Goal: Task Accomplishment & Management: Use online tool/utility

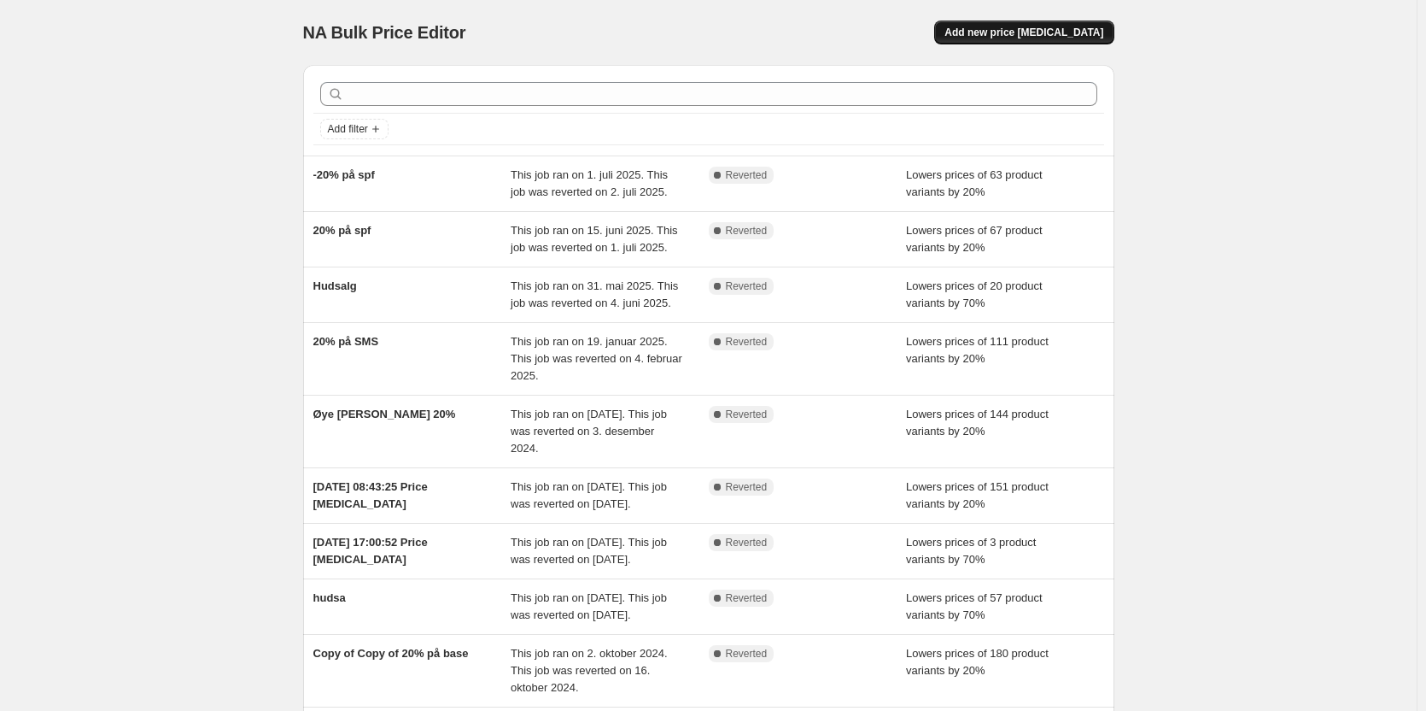
click at [1055, 36] on span "Add new price change job" at bounding box center [1024, 33] width 159 height 14
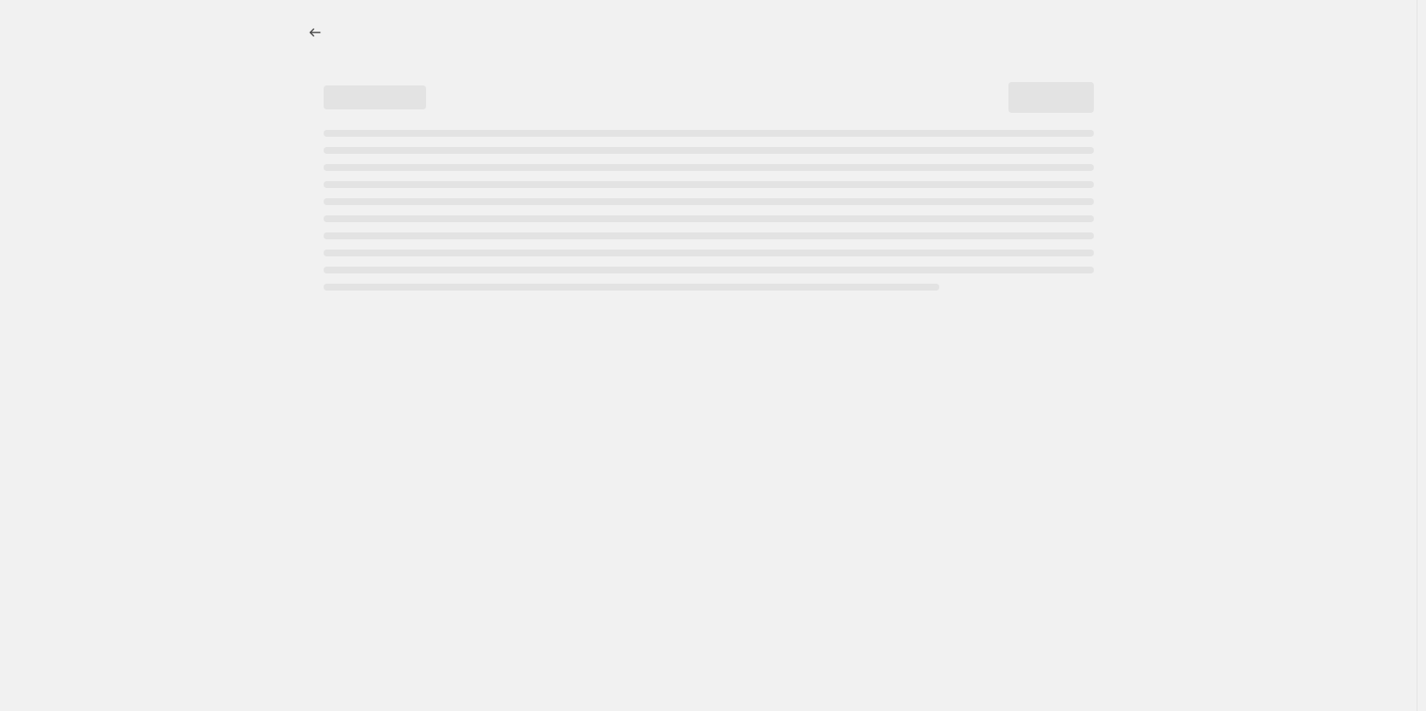
select select "percentage"
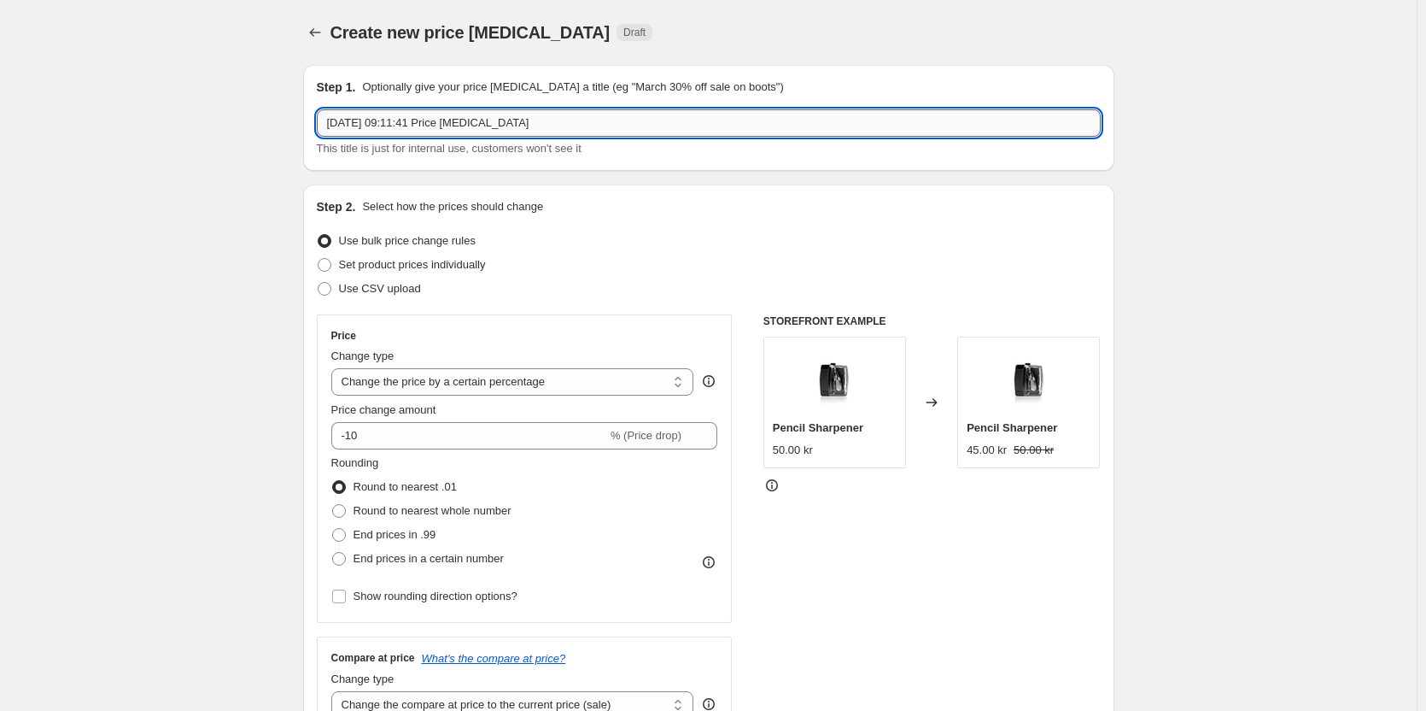
click at [482, 128] on input "21. aug. 2025, 09:11:41 Price change job" at bounding box center [709, 122] width 784 height 27
type input "Blush Bronzer og Highlight"
click at [697, 16] on div "Create new price change job. This page is ready Create new price change job Dra…" at bounding box center [708, 32] width 811 height 65
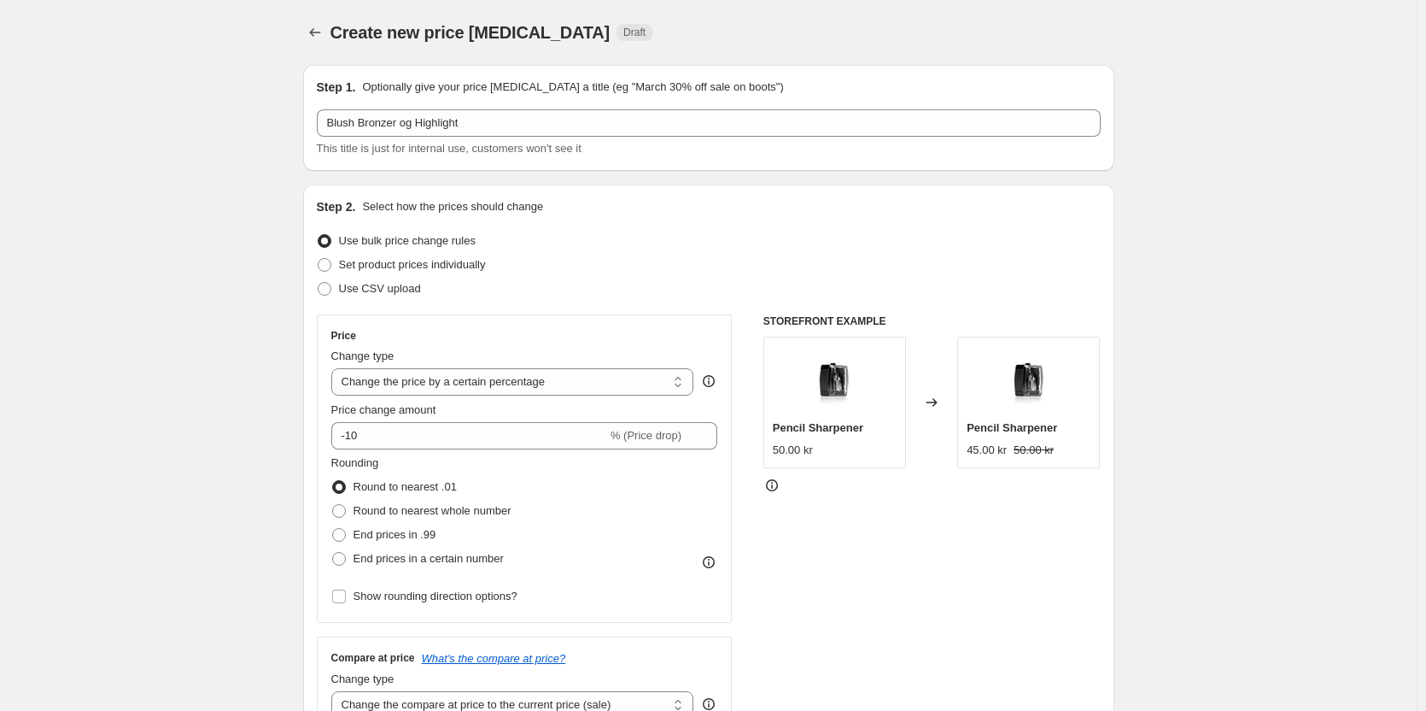
click at [441, 454] on div "Price Change type Change the price to a certain amount Change the price by a ce…" at bounding box center [524, 468] width 387 height 279
click at [441, 439] on input "-10" at bounding box center [469, 435] width 276 height 27
type input "-1"
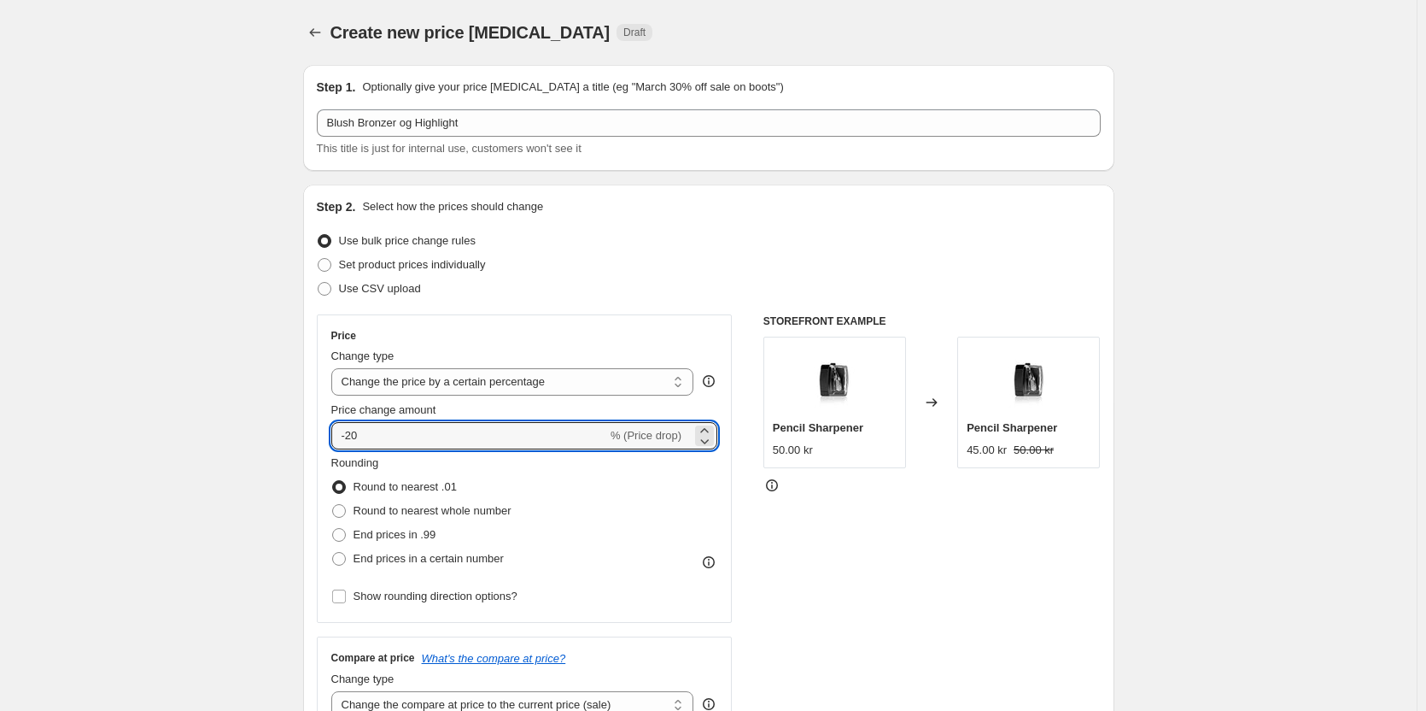
type input "-20"
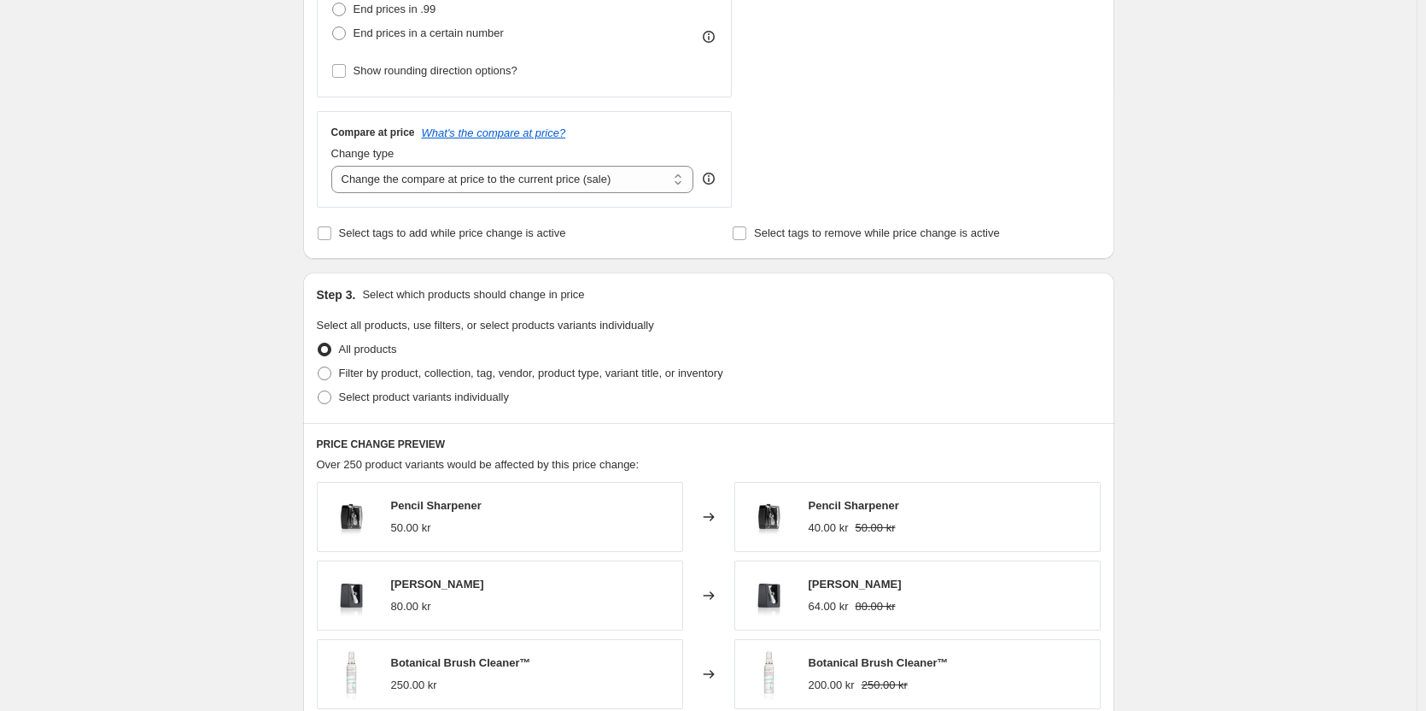
scroll to position [598, 0]
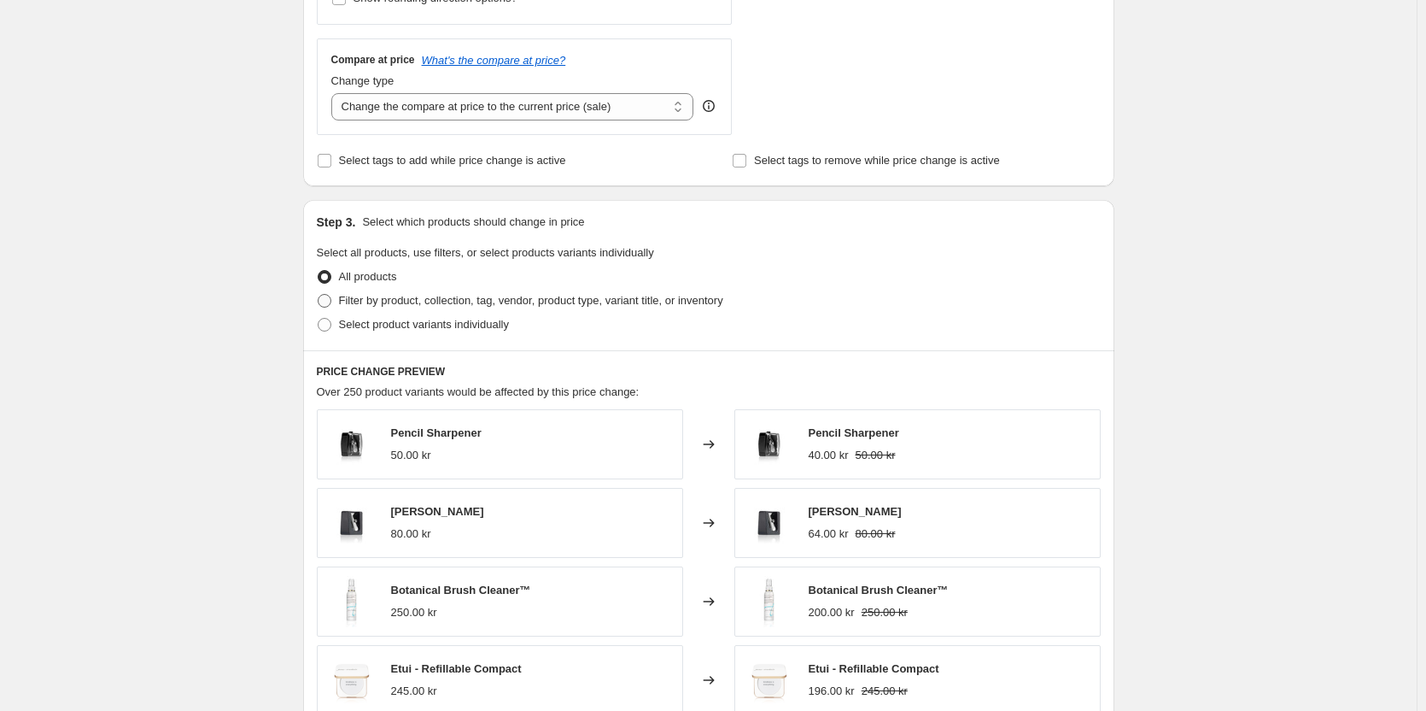
click at [328, 305] on span at bounding box center [325, 301] width 14 height 14
click at [319, 295] on input "Filter by product, collection, tag, vendor, product type, variant title, or inv…" at bounding box center [318, 294] width 1 height 1
radio input "true"
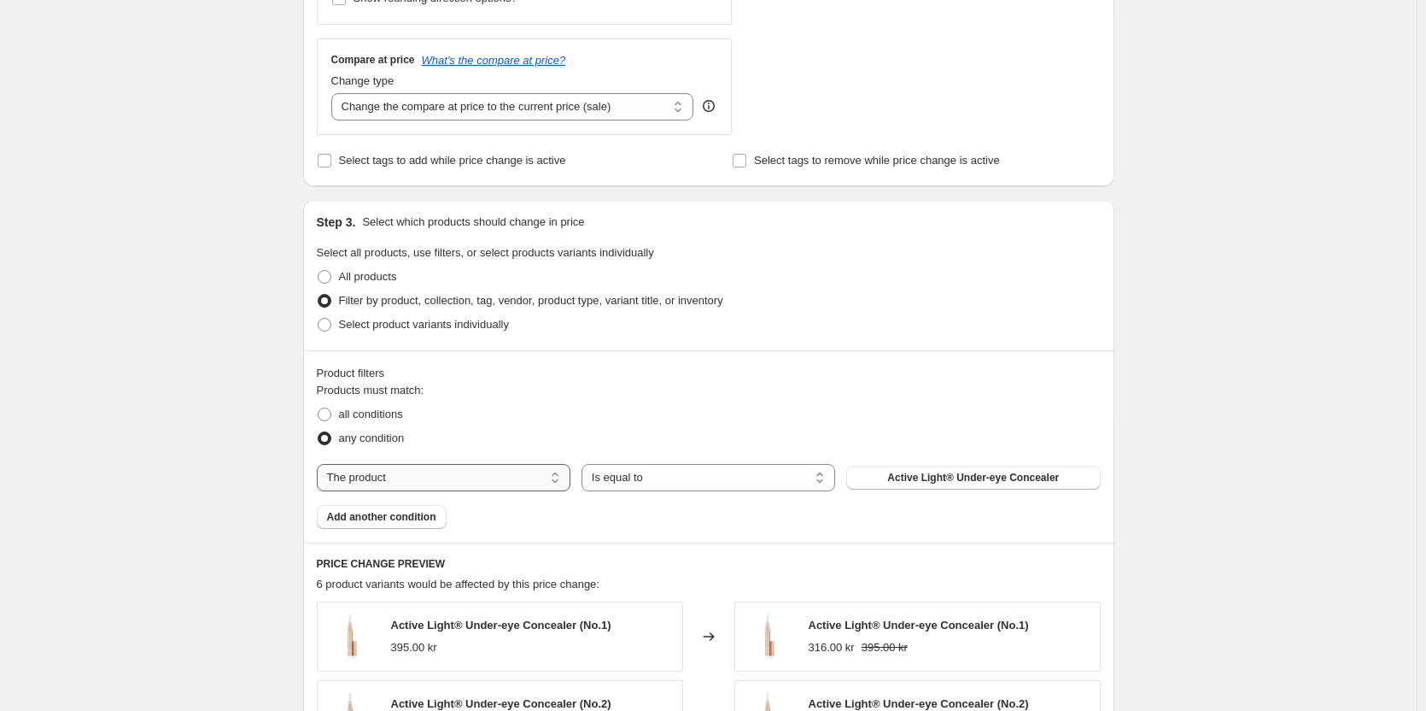
click at [478, 476] on select "The product The product's collection The product's tag The product's vendor The…" at bounding box center [444, 477] width 254 height 27
select select "collection"
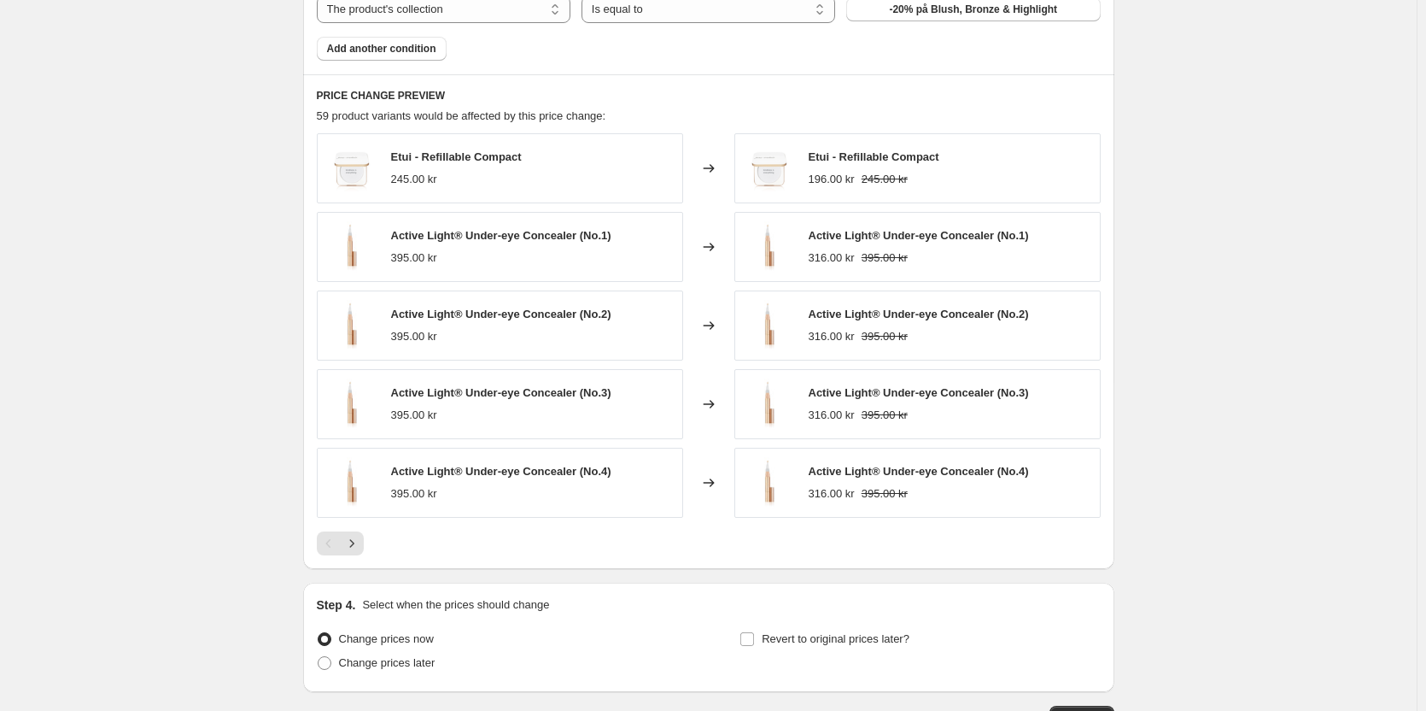
scroll to position [763, 0]
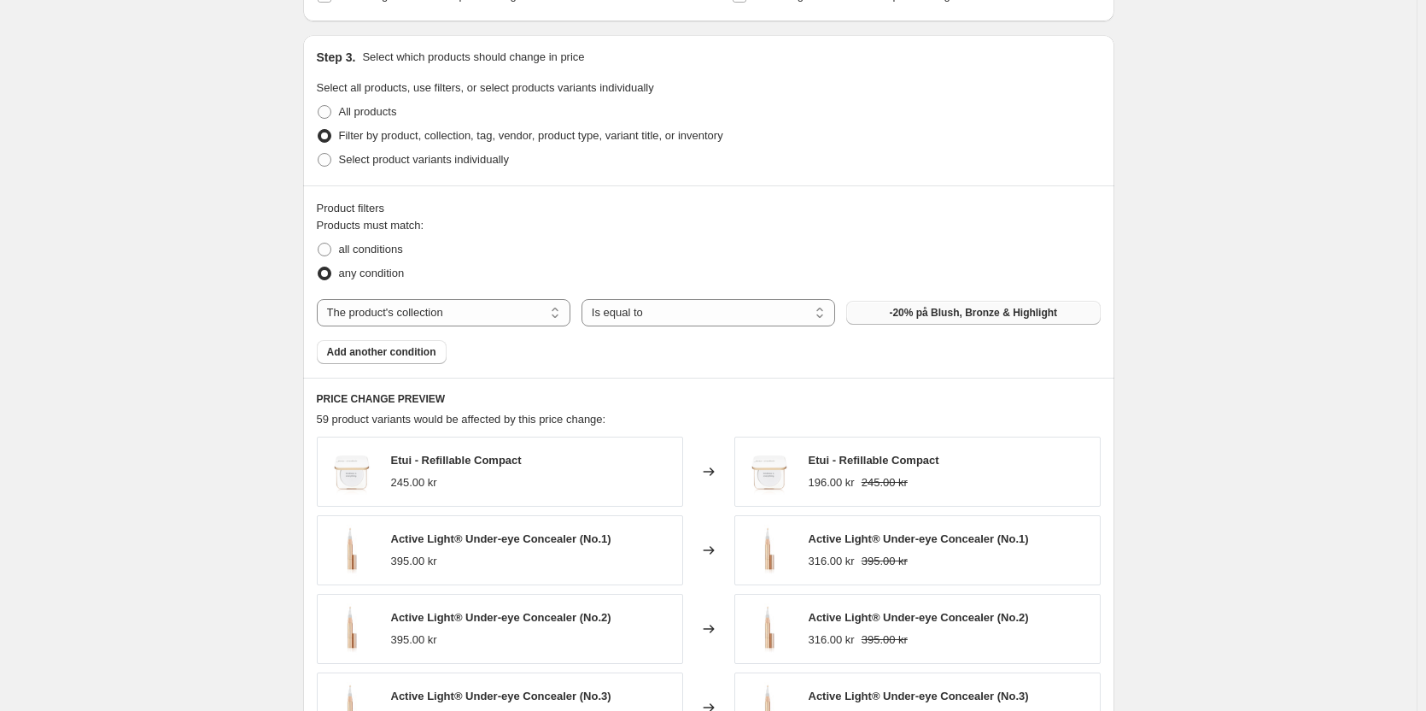
click at [903, 315] on span "-20% på Blush, Bronze & Highlight" at bounding box center [973, 313] width 168 height 14
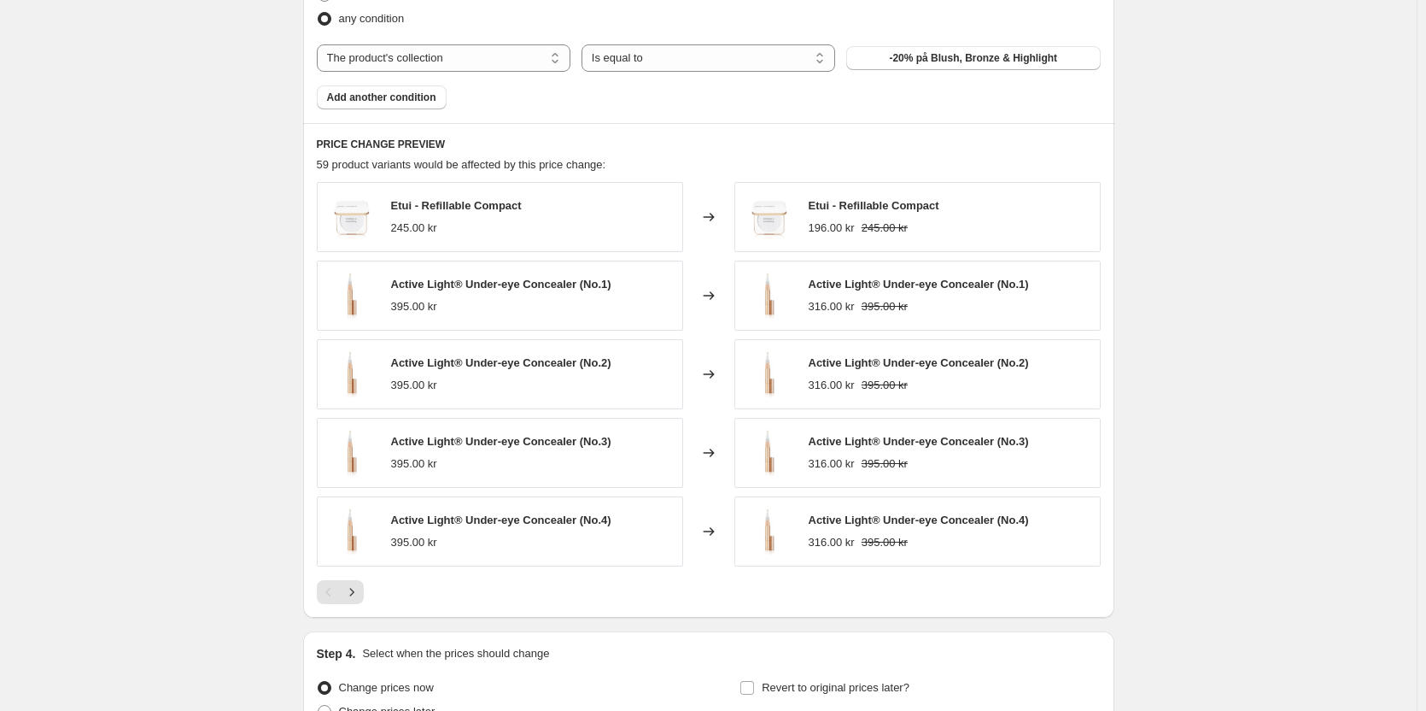
scroll to position [1019, 0]
click at [355, 595] on icon "Next" at bounding box center [351, 590] width 17 height 17
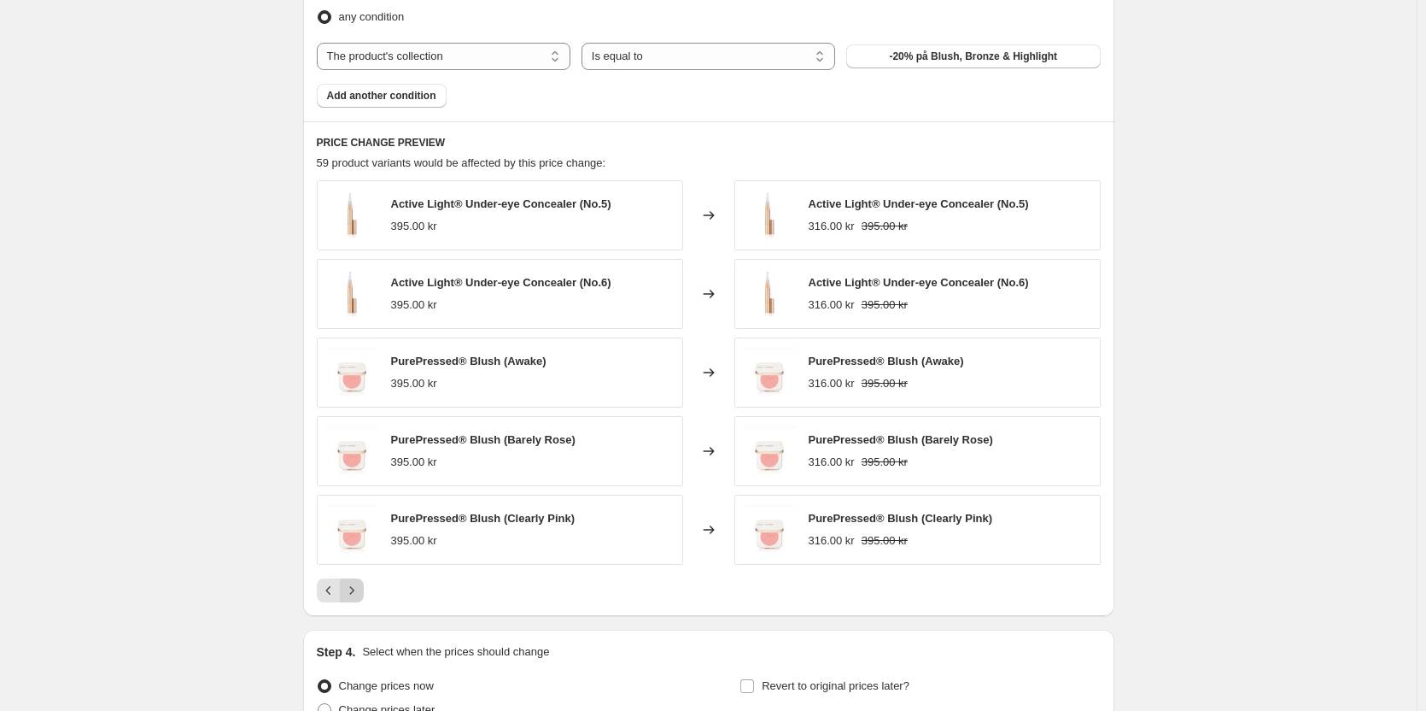
click at [360, 585] on icon "Next" at bounding box center [351, 590] width 17 height 17
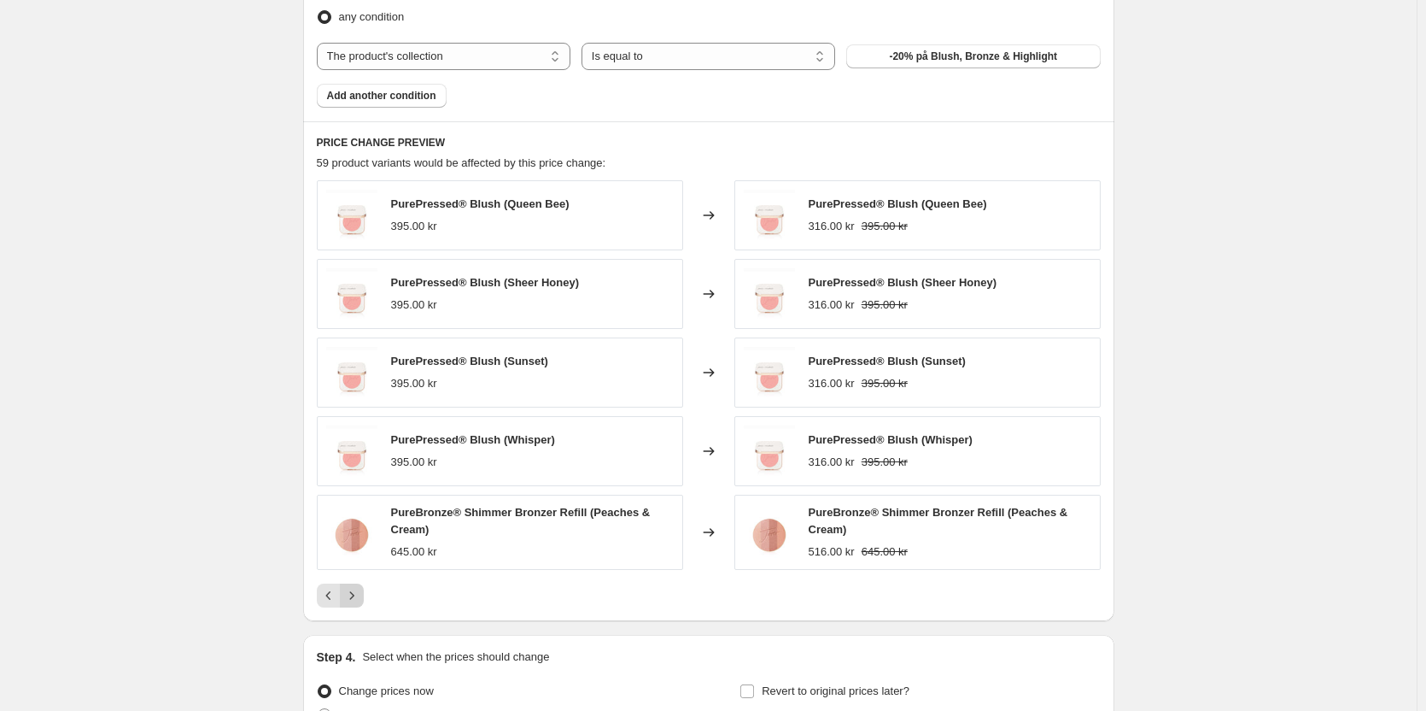
click at [360, 585] on button "Next" at bounding box center [352, 595] width 24 height 24
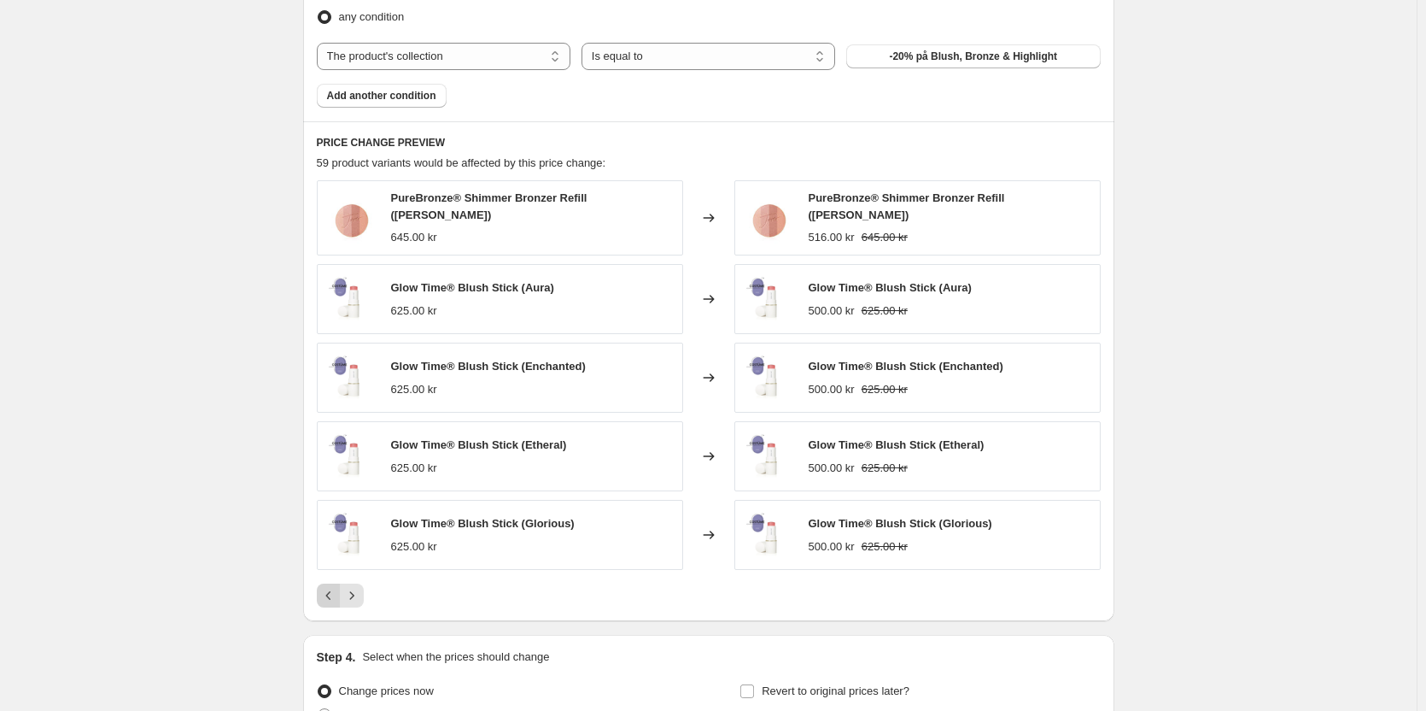
click at [329, 594] on icon "Previous" at bounding box center [328, 595] width 17 height 17
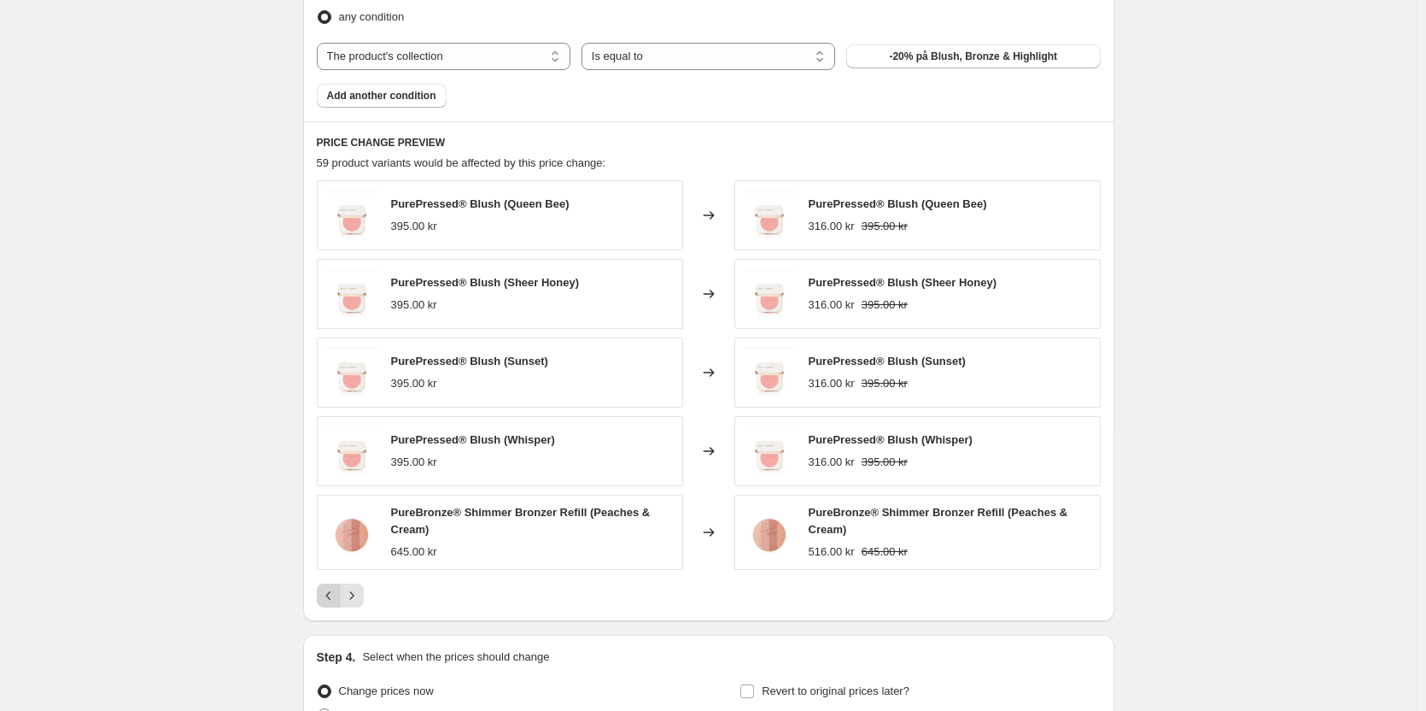
click at [329, 594] on icon "Previous" at bounding box center [328, 595] width 17 height 17
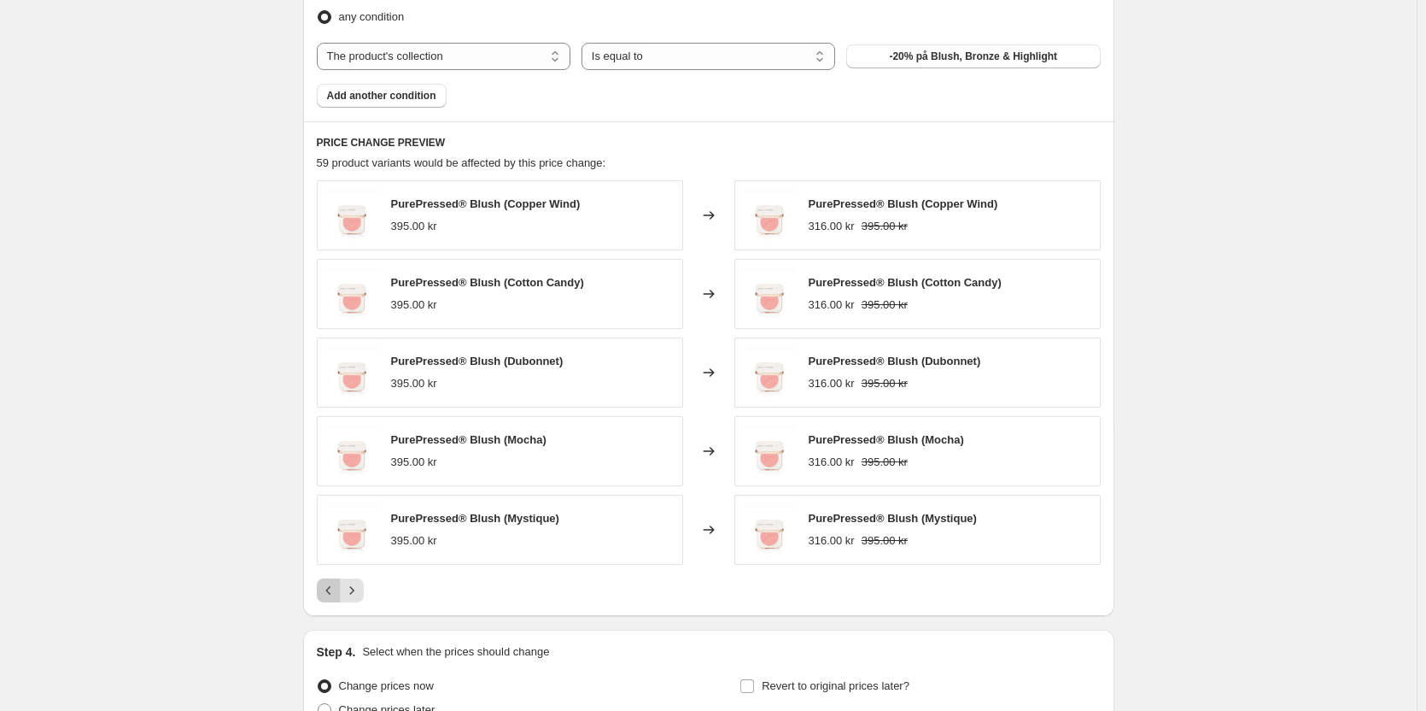
click at [329, 594] on icon "Previous" at bounding box center [328, 590] width 17 height 17
click at [483, 206] on span "Active Light® Under-eye Concealer (No.5)" at bounding box center [501, 203] width 220 height 13
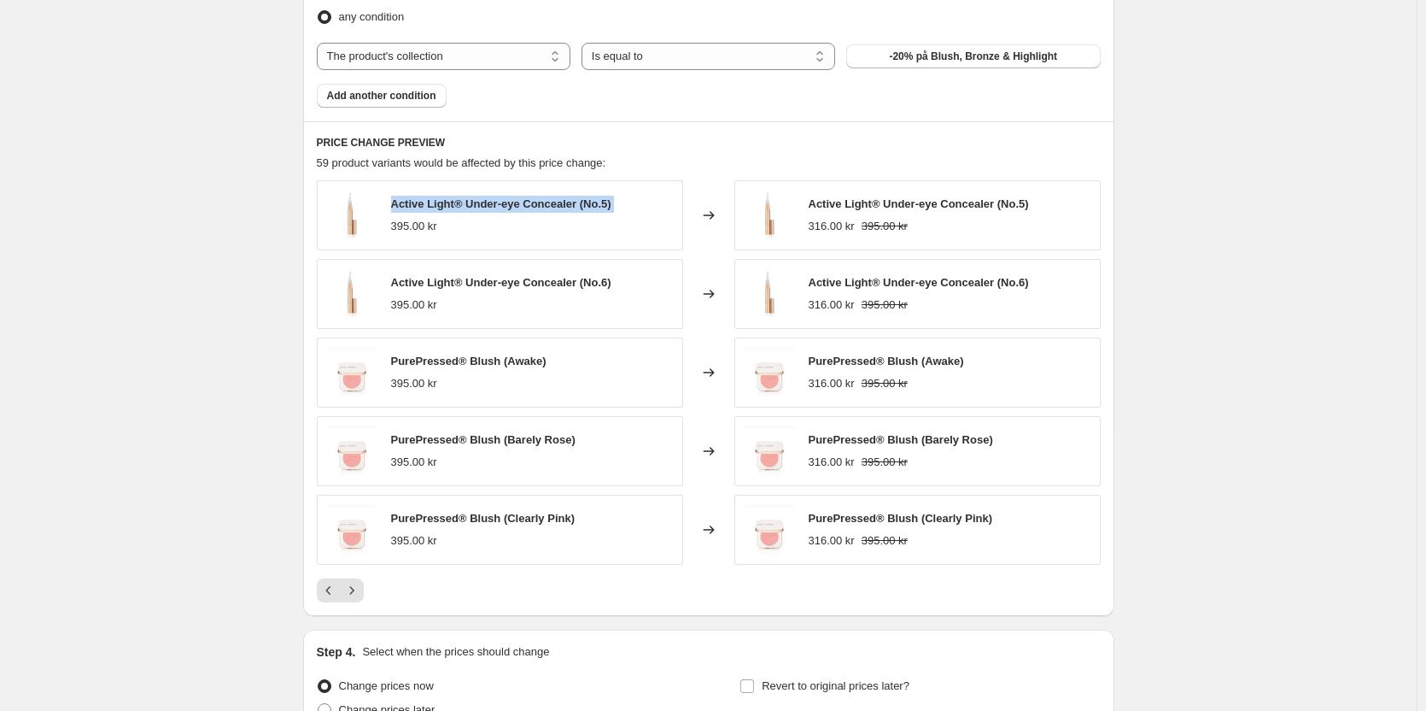
click at [483, 206] on span "Active Light® Under-eye Concealer (No.5)" at bounding box center [501, 203] width 220 height 13
copy span "Active Light® Under-eye Concealer (No.5)"
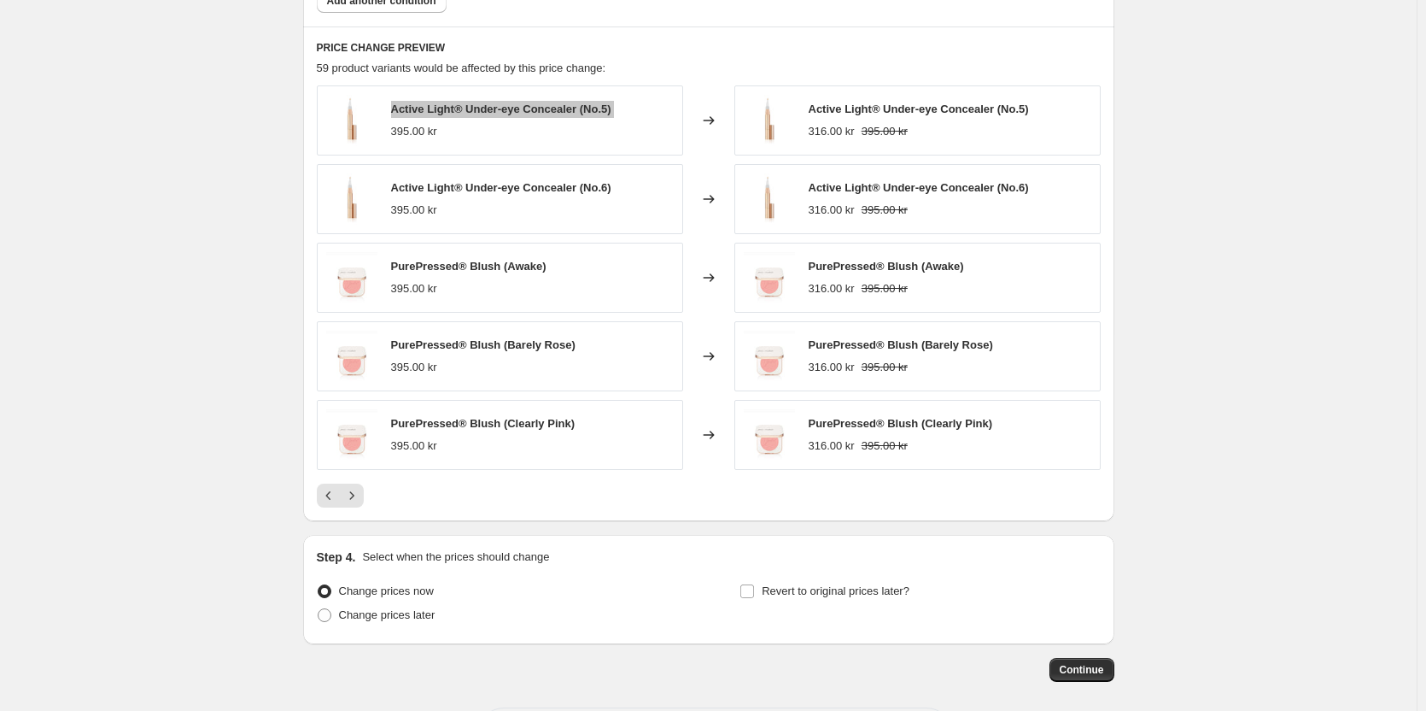
scroll to position [1190, 0]
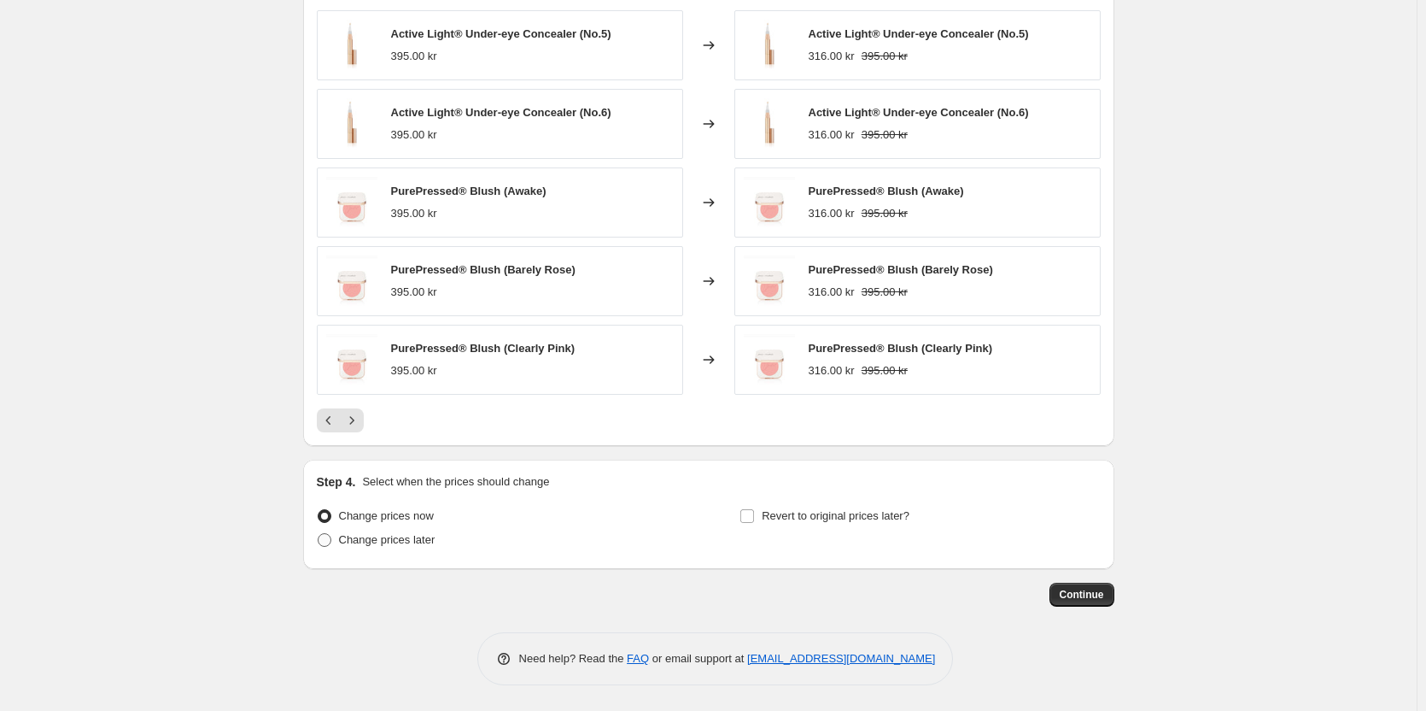
click at [391, 536] on span "Change prices later" at bounding box center [387, 539] width 97 height 13
click at [319, 534] on input "Change prices later" at bounding box center [318, 533] width 1 height 1
radio input "true"
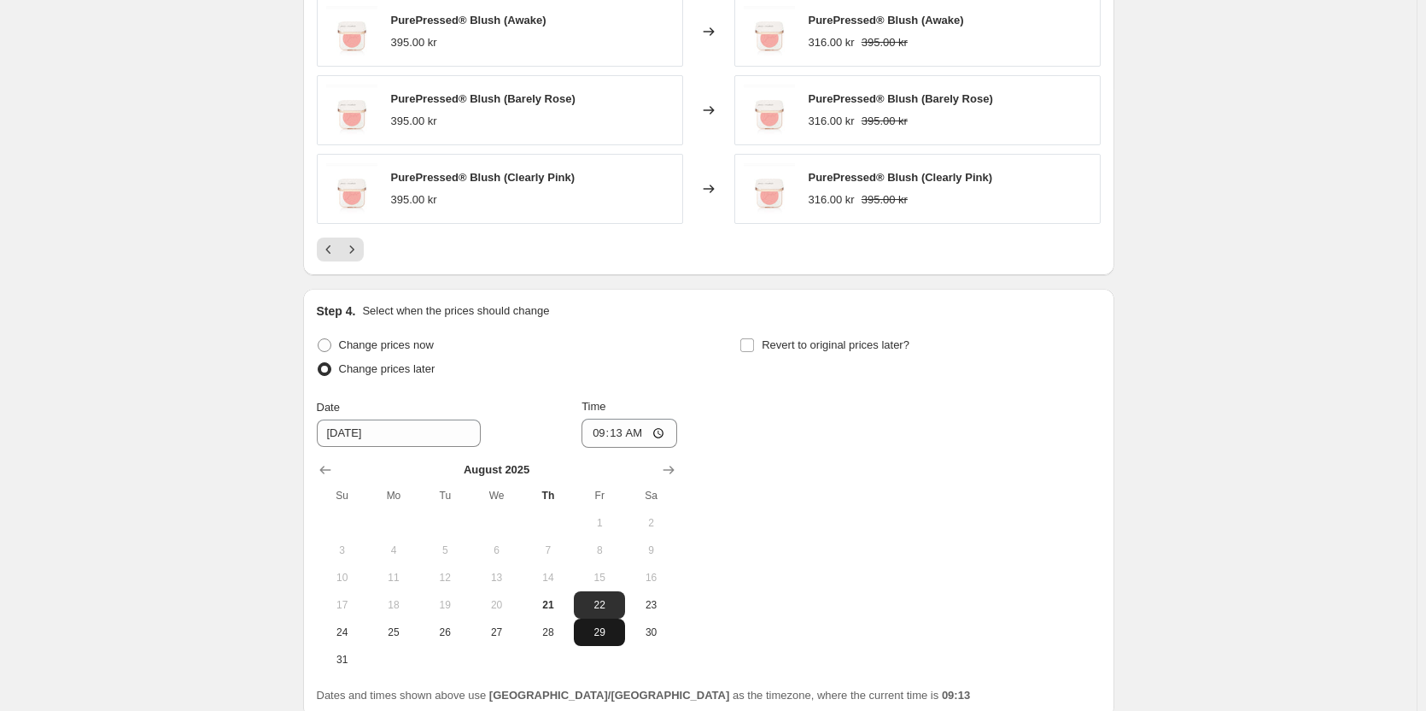
scroll to position [1361, 0]
click at [396, 636] on span "25" at bounding box center [394, 631] width 38 height 14
type input "8/25/2025"
click at [624, 429] on input "09:13" at bounding box center [630, 432] width 96 height 29
type input "00:13"
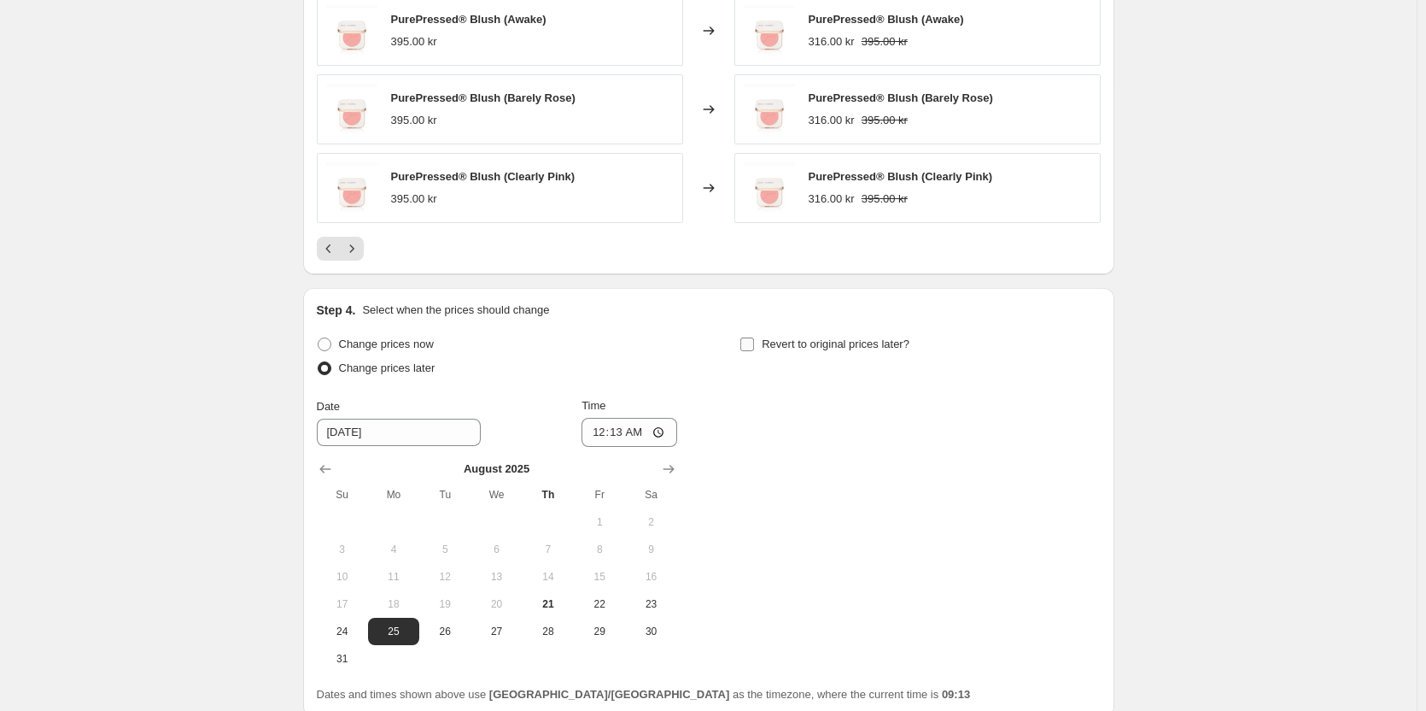
click at [748, 341] on input "Revert to original prices later?" at bounding box center [748, 344] width 14 height 14
checkbox input "true"
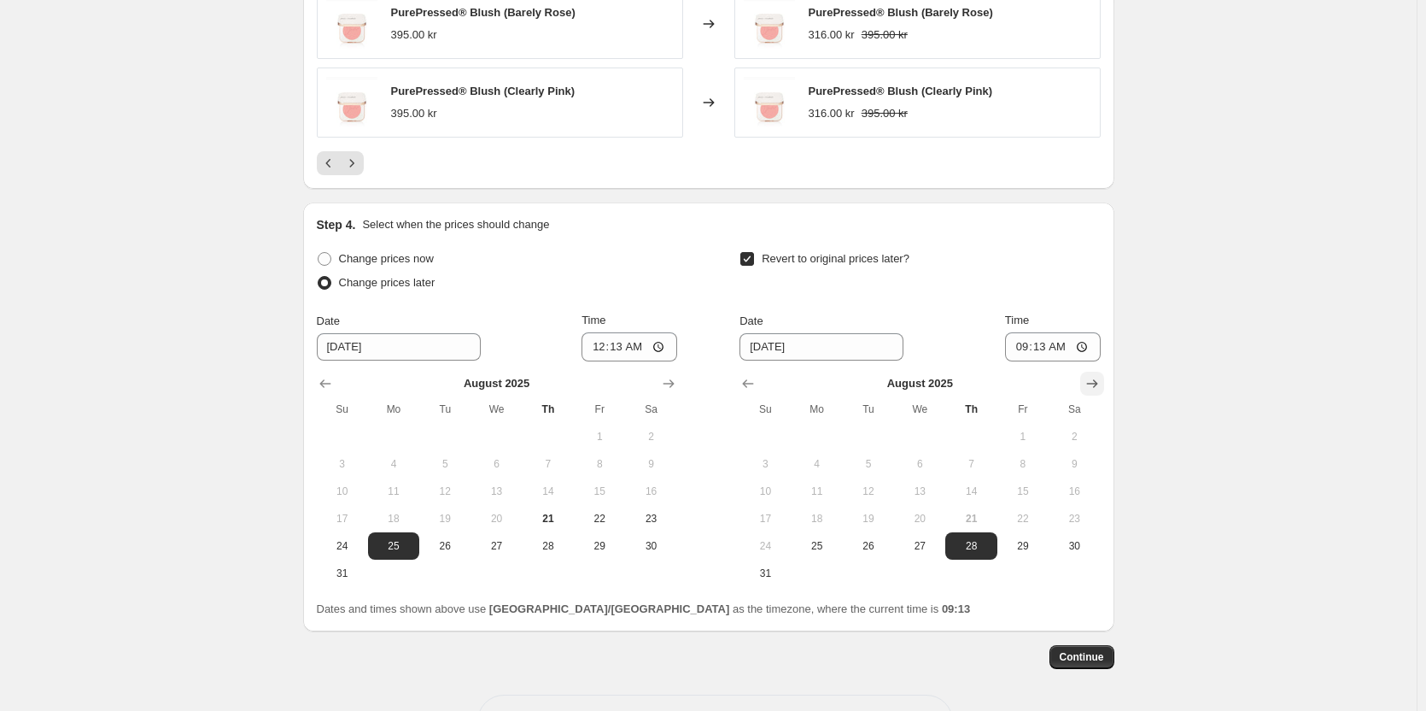
click at [1097, 389] on icon "Show next month, September 2025" at bounding box center [1092, 383] width 17 height 17
click at [832, 469] on span "8" at bounding box center [818, 464] width 38 height 14
click at [882, 471] on span "9" at bounding box center [869, 464] width 38 height 14
type input "9/9/2025"
click at [1050, 355] on input "09:13" at bounding box center [1053, 346] width 96 height 29
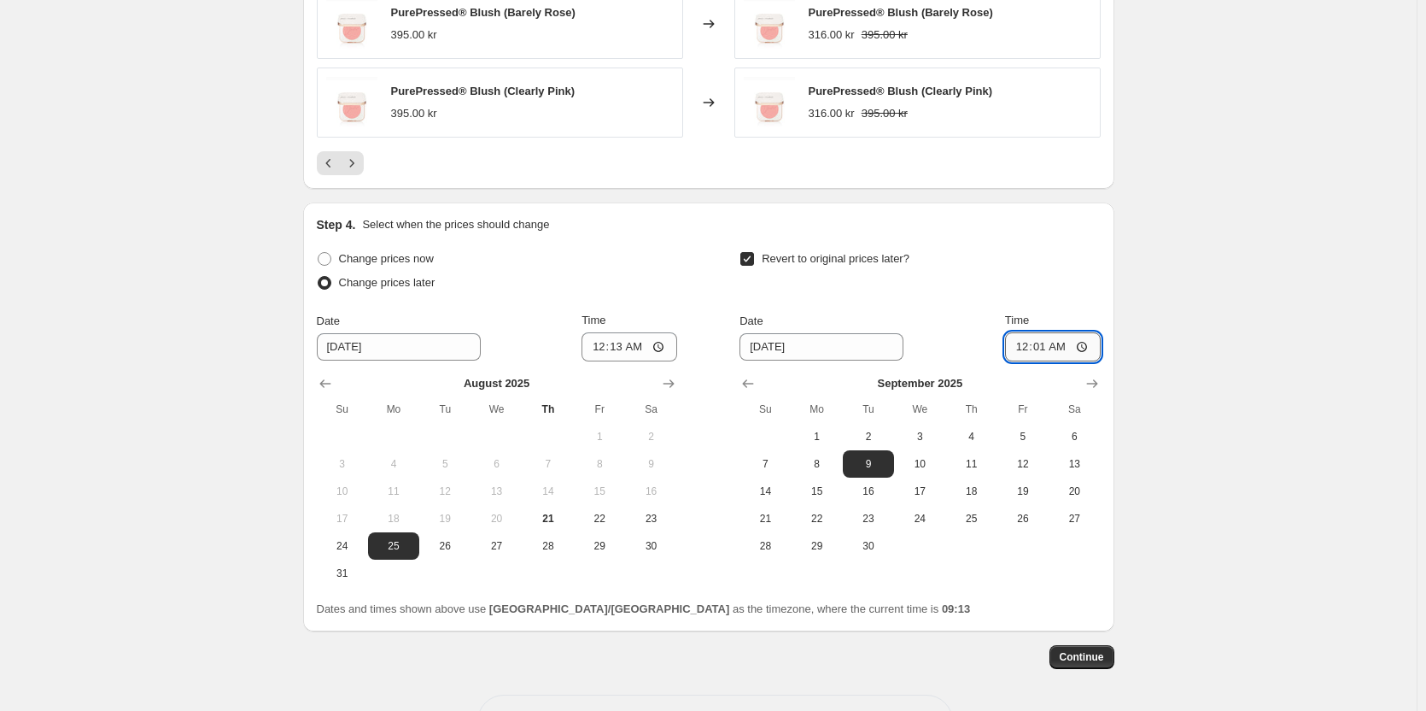
type input "00:15"
click at [1089, 661] on span "Continue" at bounding box center [1082, 657] width 44 height 14
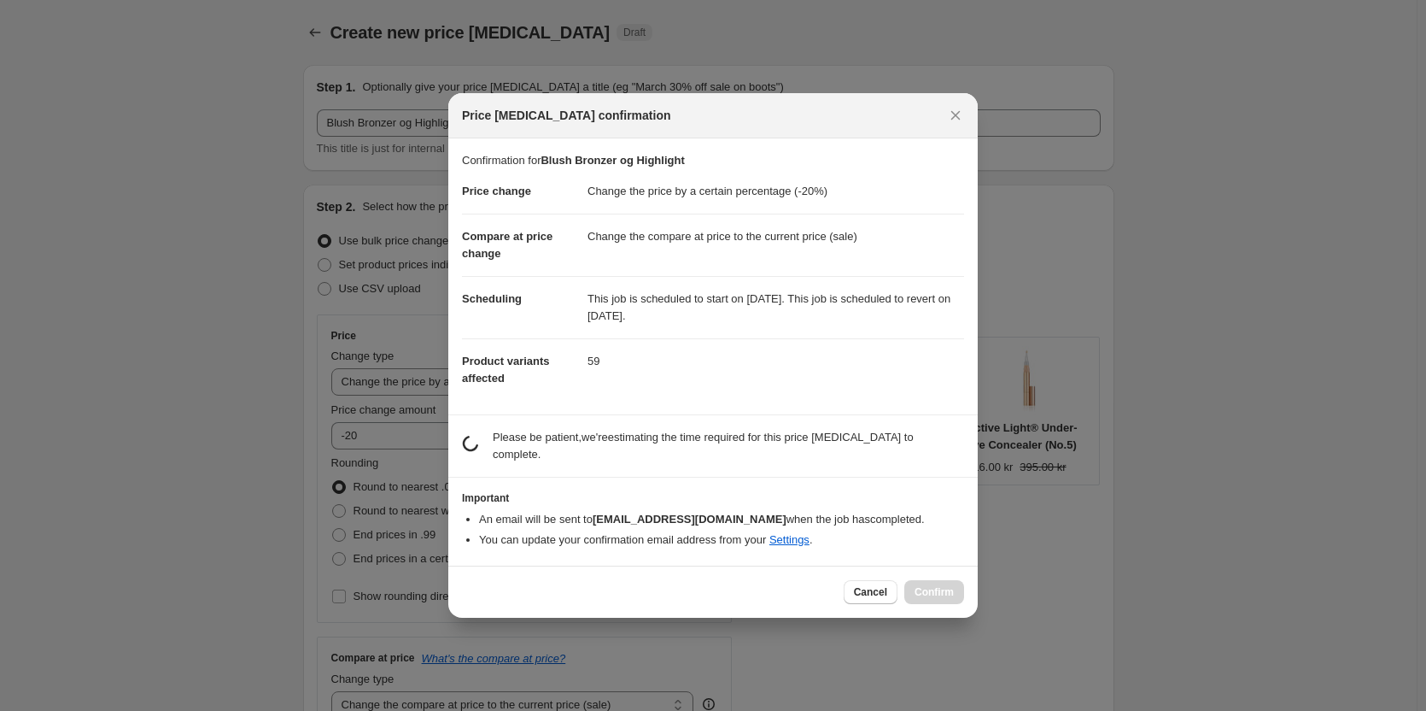
scroll to position [0, 0]
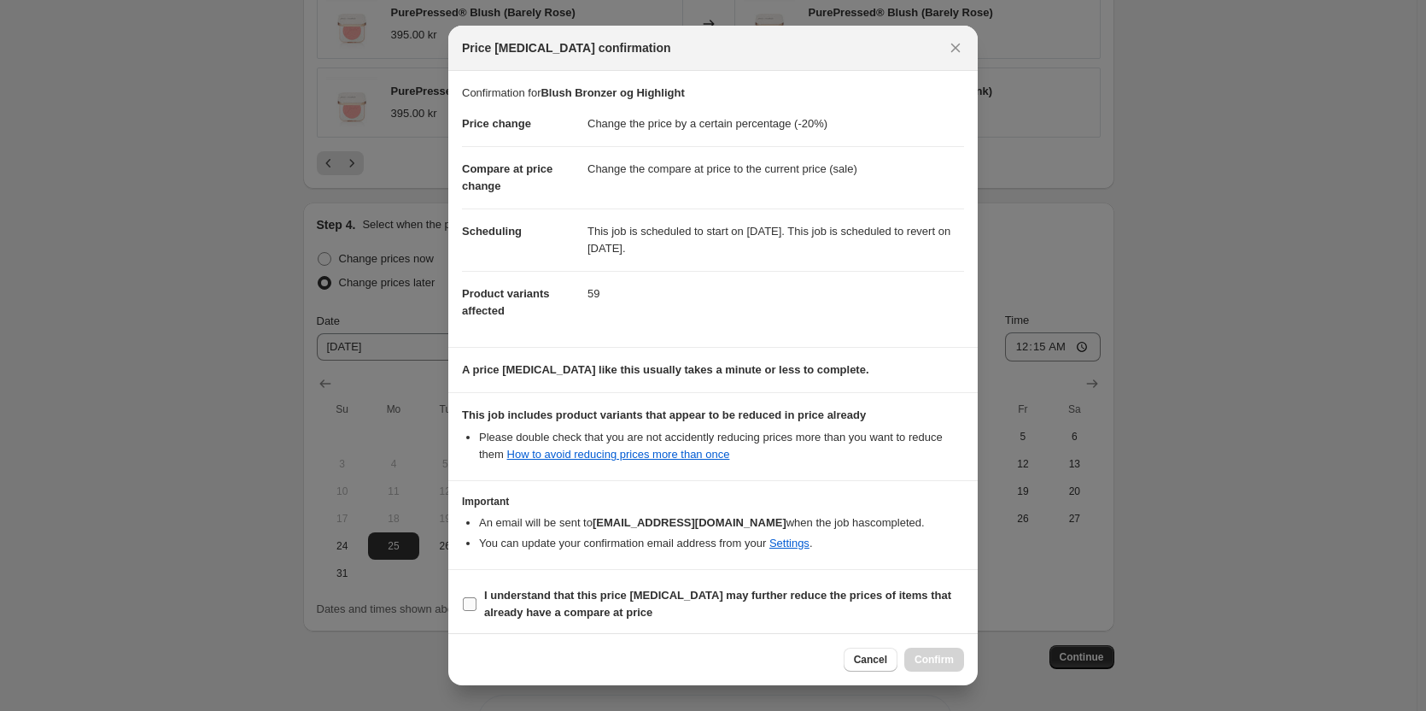
click at [544, 591] on b "I understand that this price change job may further reduce the prices of items …" at bounding box center [717, 604] width 467 height 30
click at [477, 597] on input "I understand that this price change job may further reduce the prices of items …" at bounding box center [470, 604] width 14 height 14
checkbox input "true"
click at [934, 657] on span "Confirm" at bounding box center [934, 660] width 39 height 14
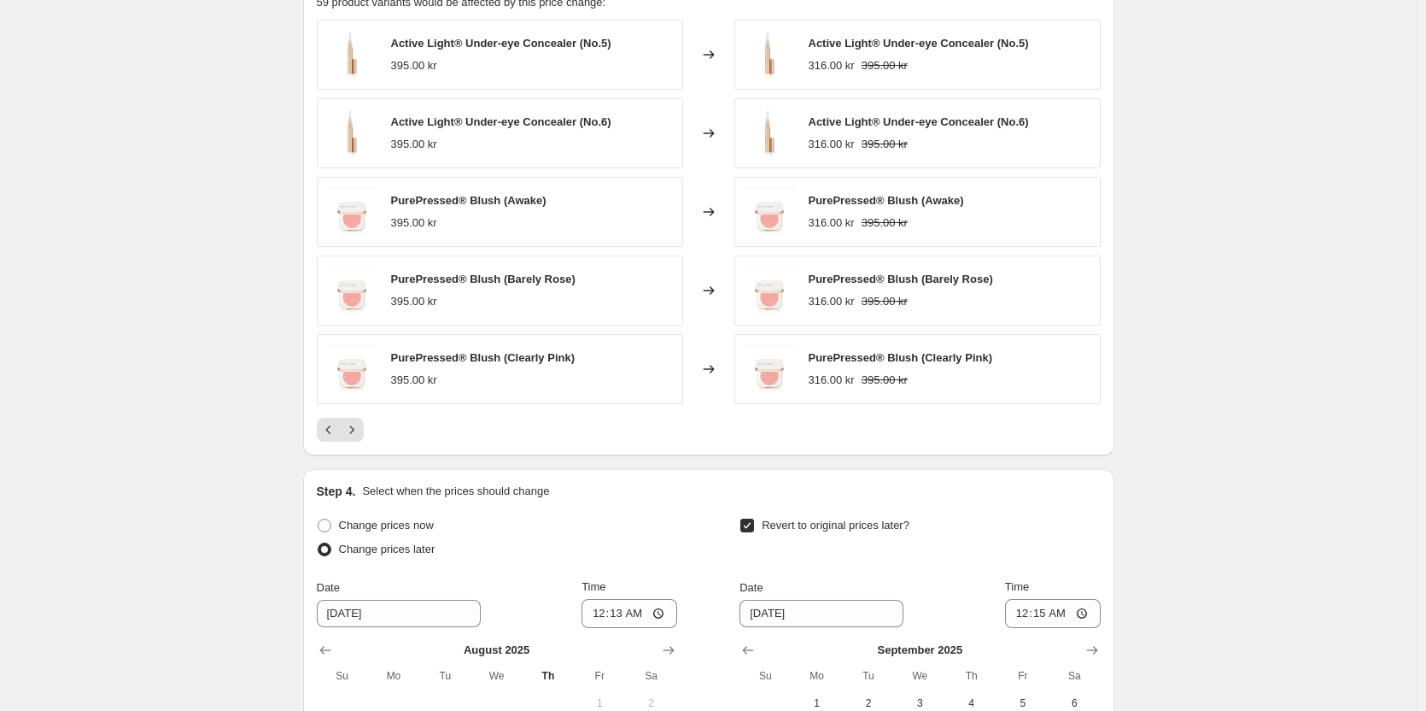
scroll to position [1275, 0]
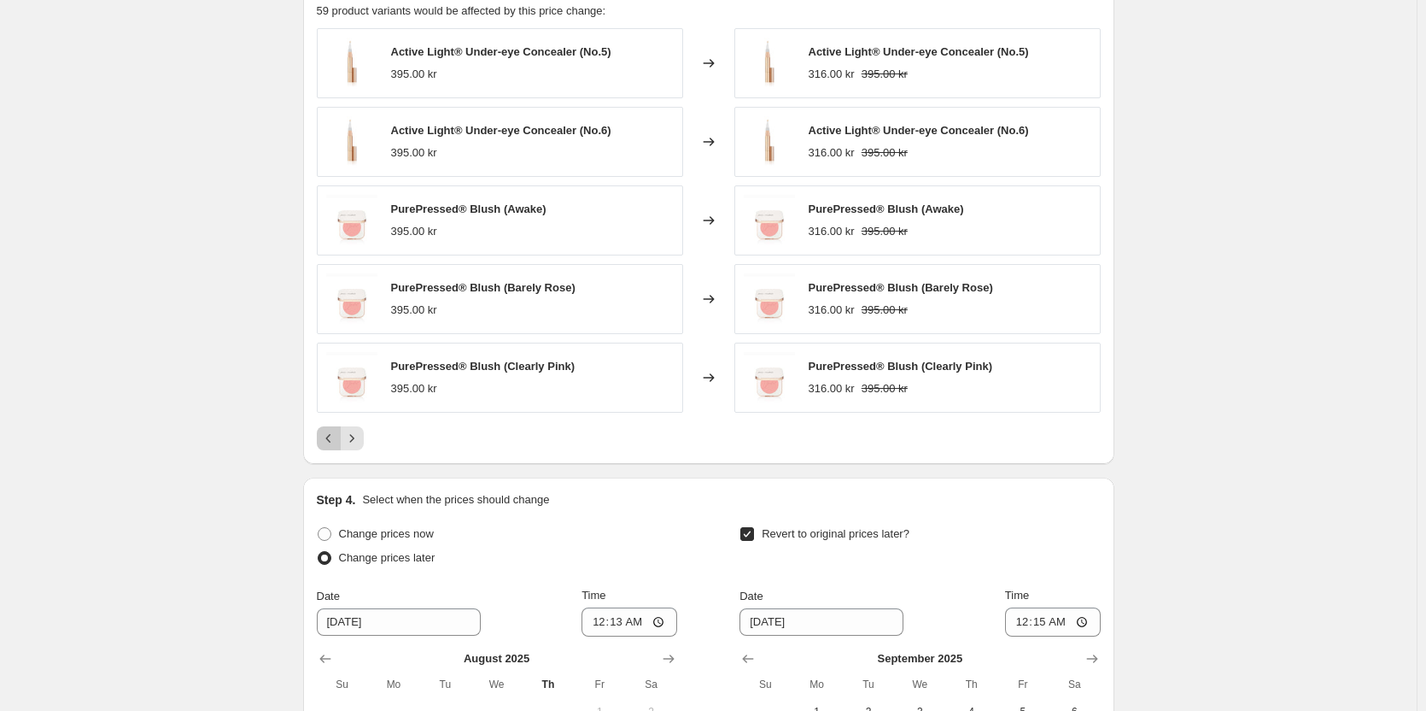
click at [337, 433] on icon "Previous" at bounding box center [328, 438] width 17 height 17
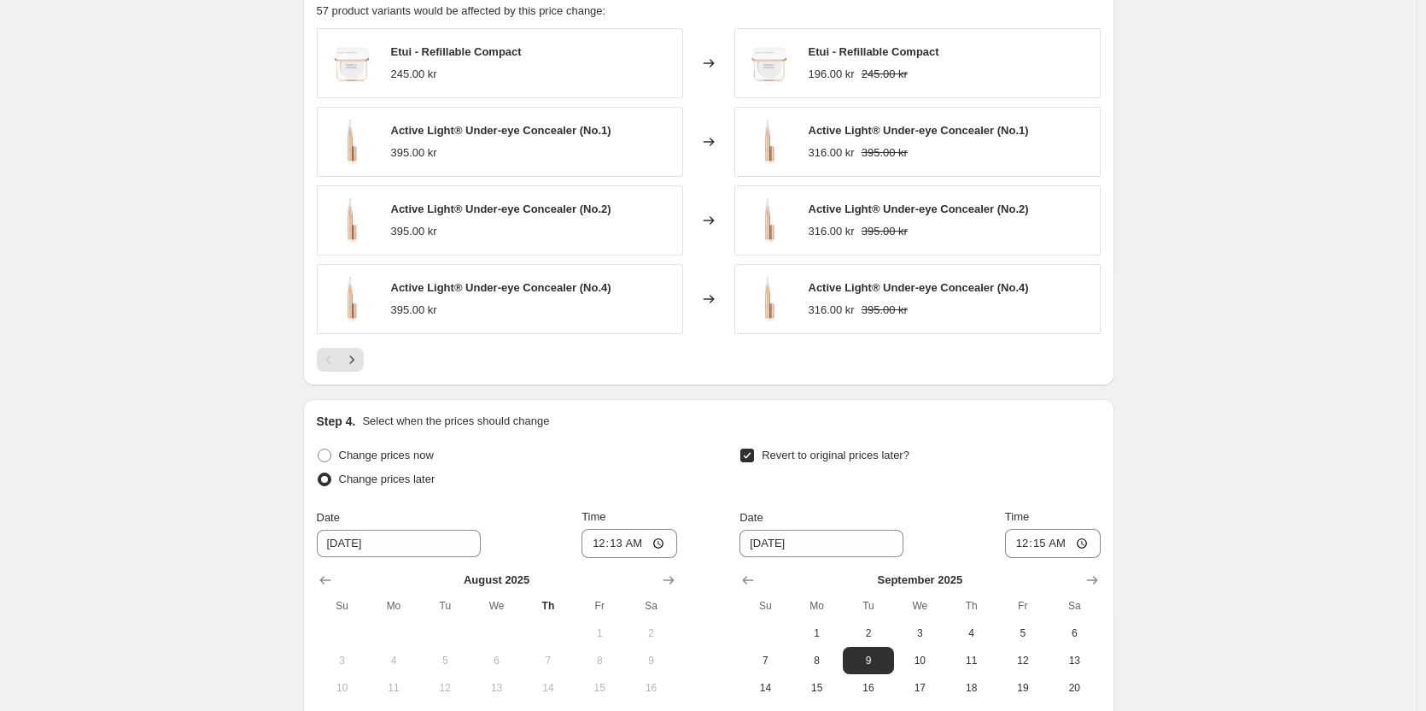
click at [340, 433] on div "Step 4. Select when the prices should change Change prices now Change prices la…" at bounding box center [709, 613] width 784 height 401
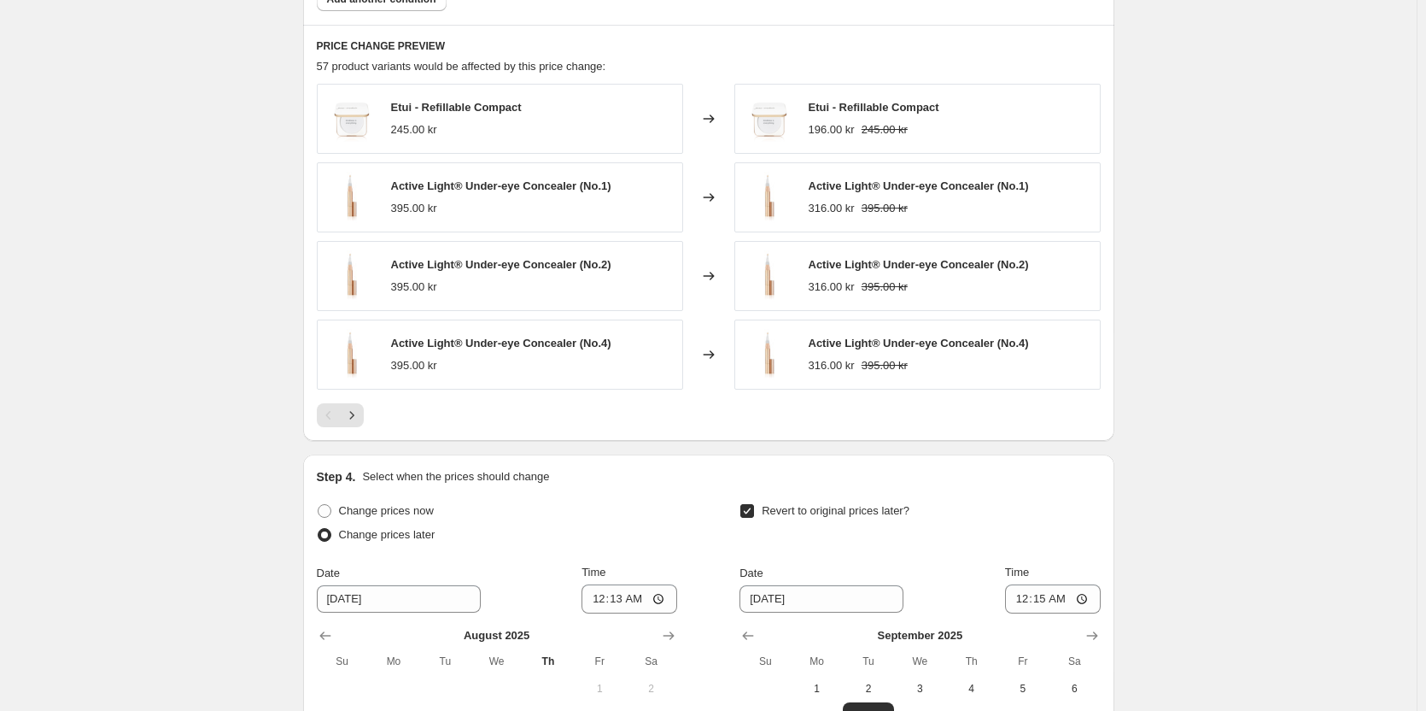
scroll to position [1022, 0]
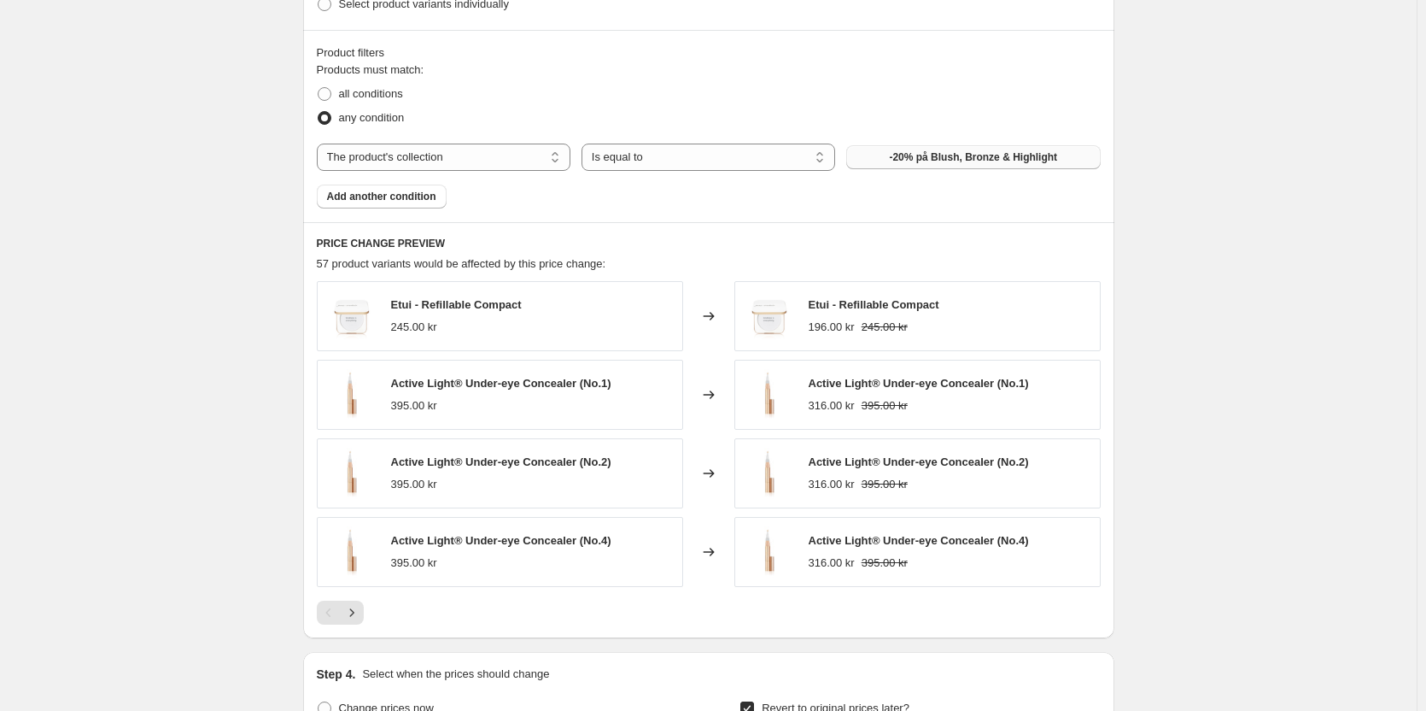
click at [928, 167] on button "-20% på Blush, Bronze & Highlight" at bounding box center [973, 157] width 254 height 24
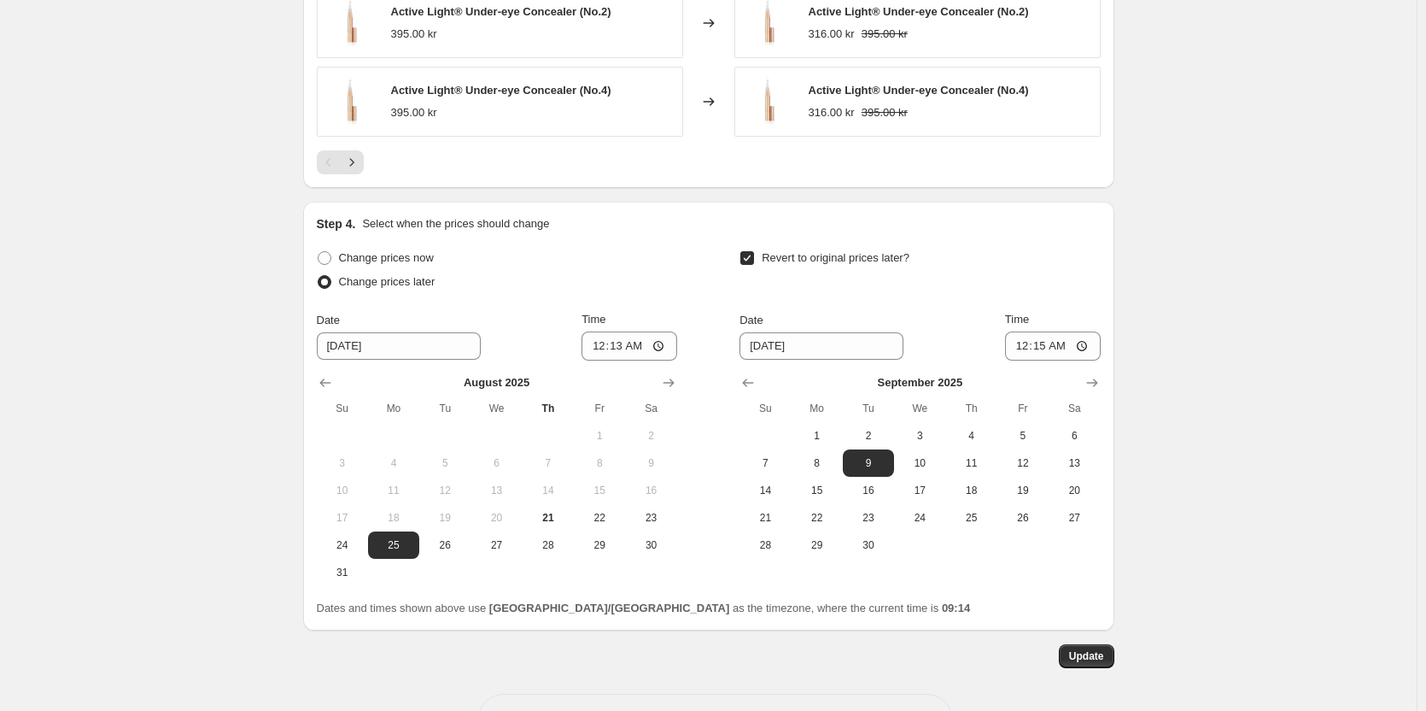
scroll to position [1535, 0]
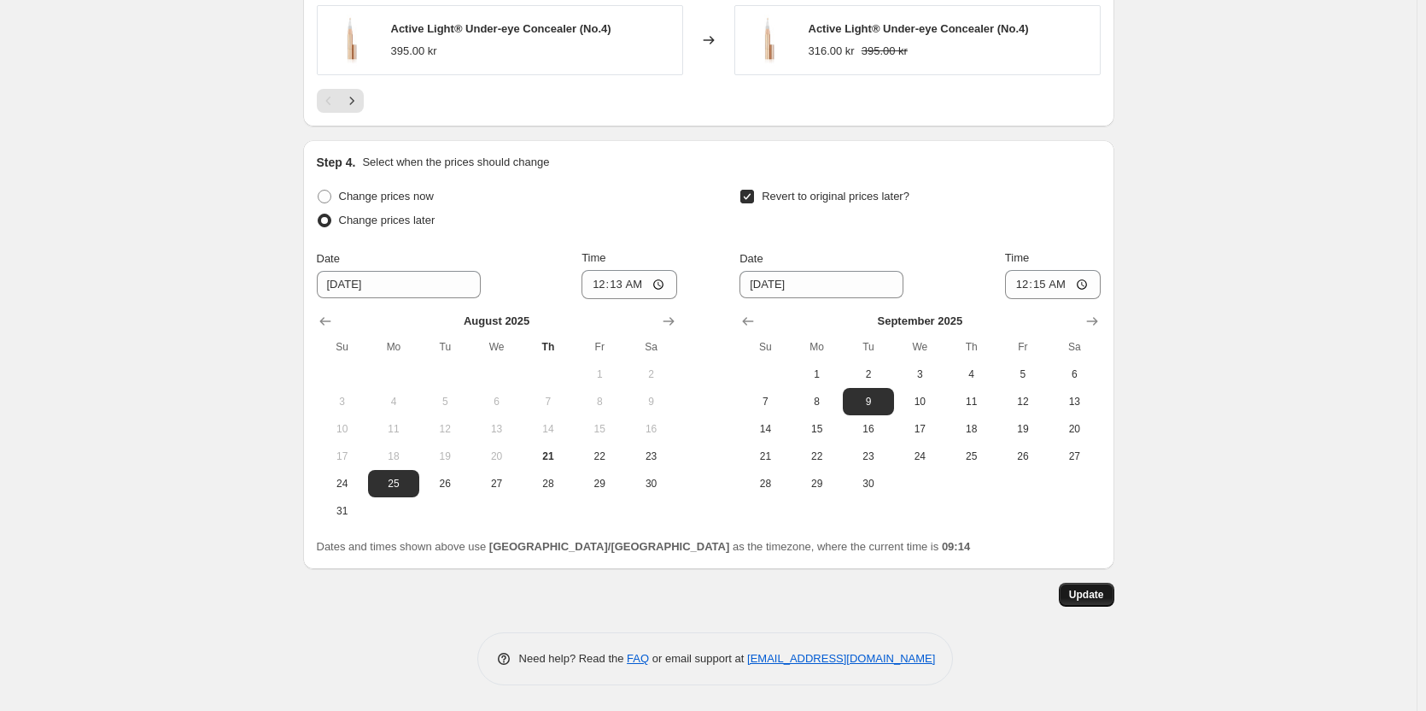
click at [1089, 603] on button "Update" at bounding box center [1087, 595] width 56 height 24
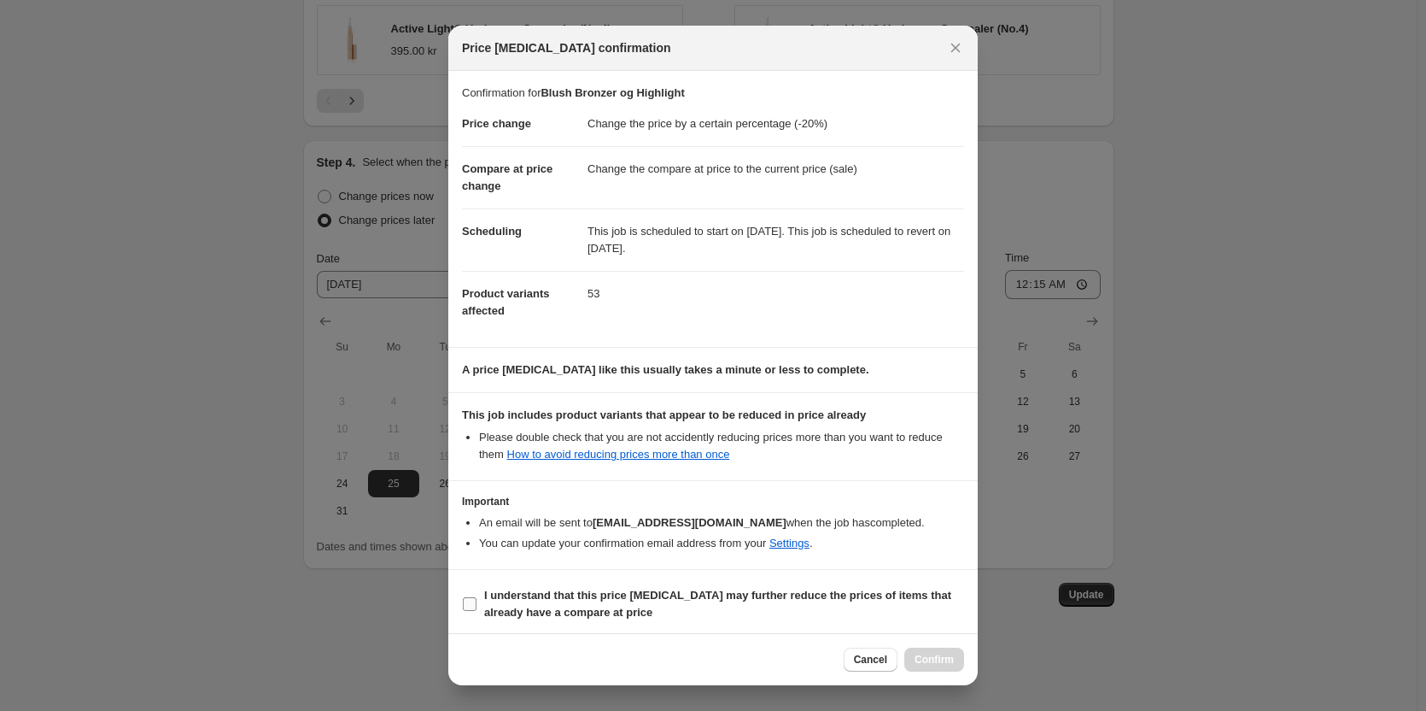
click at [501, 607] on b "I understand that this price change job may further reduce the prices of items …" at bounding box center [717, 604] width 467 height 30
click at [477, 607] on input "I understand that this price change job may further reduce the prices of items …" at bounding box center [470, 604] width 14 height 14
checkbox input "true"
click at [966, 665] on div "Cancel Confirm" at bounding box center [713, 659] width 530 height 52
click at [918, 656] on span "Confirm" at bounding box center [934, 660] width 39 height 14
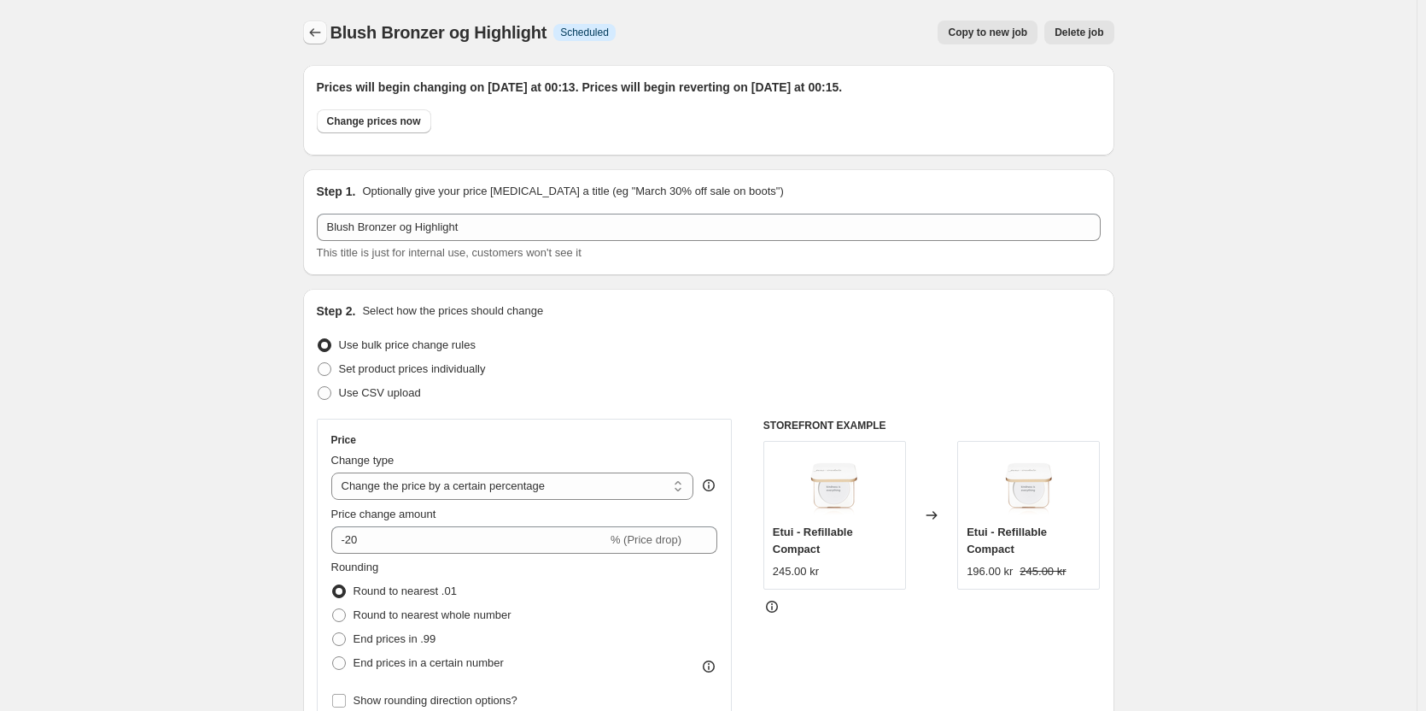
click at [318, 41] on button "Price change jobs" at bounding box center [315, 33] width 24 height 24
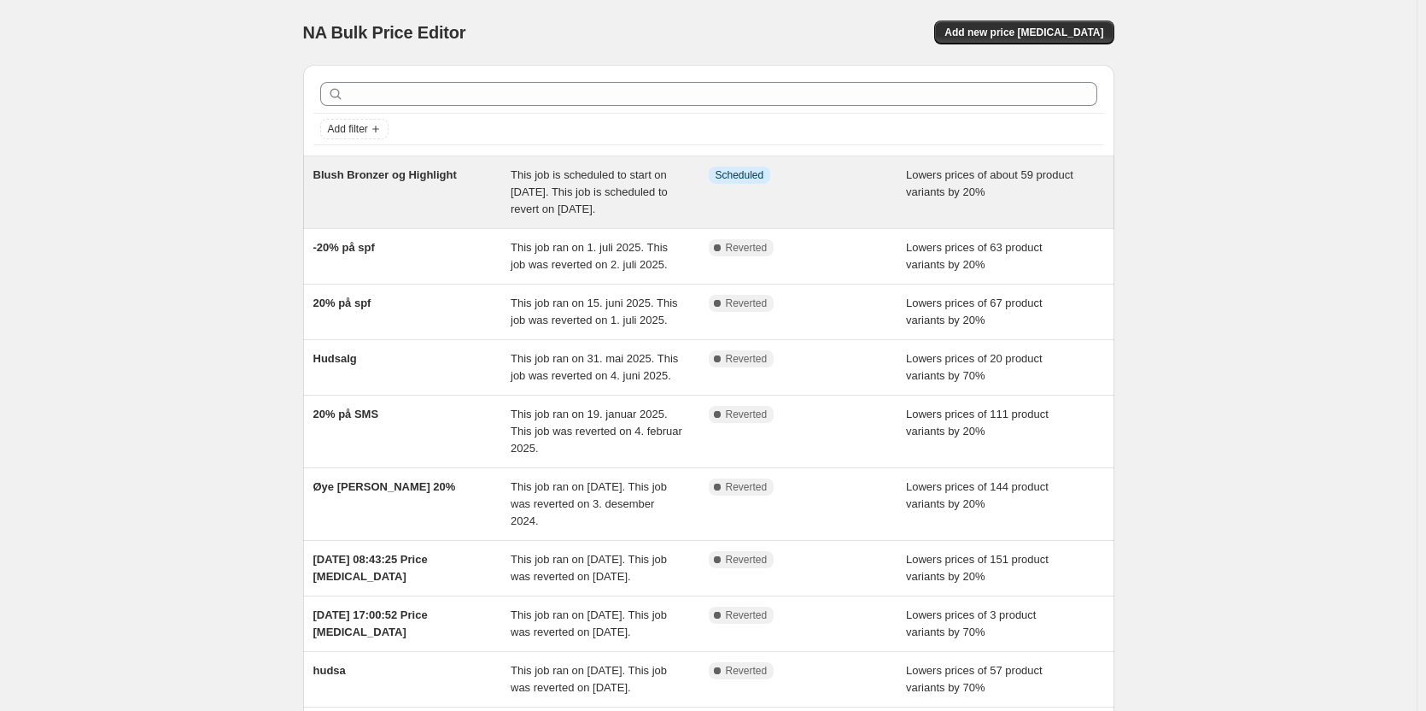
click at [476, 190] on div "Blush Bronzer og Highlight" at bounding box center [412, 192] width 198 height 51
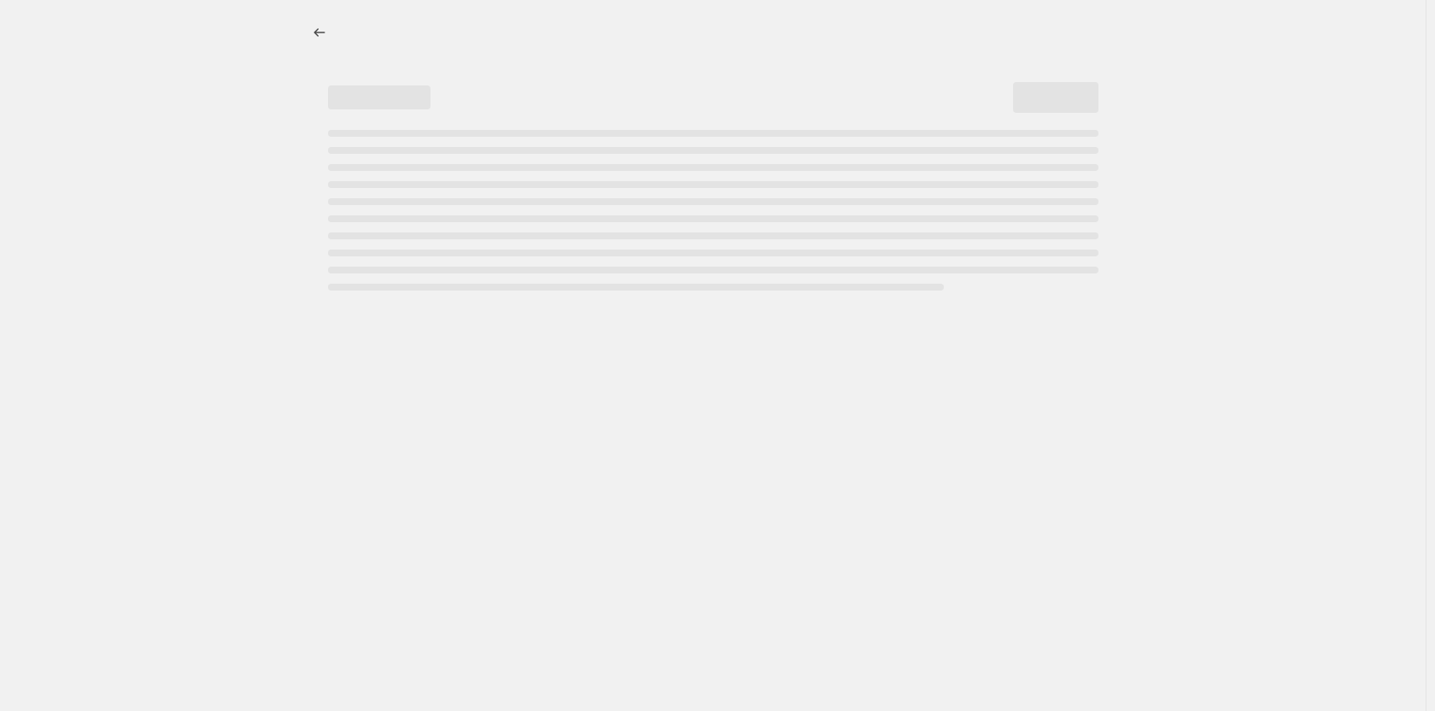
select select "percentage"
select select "collection"
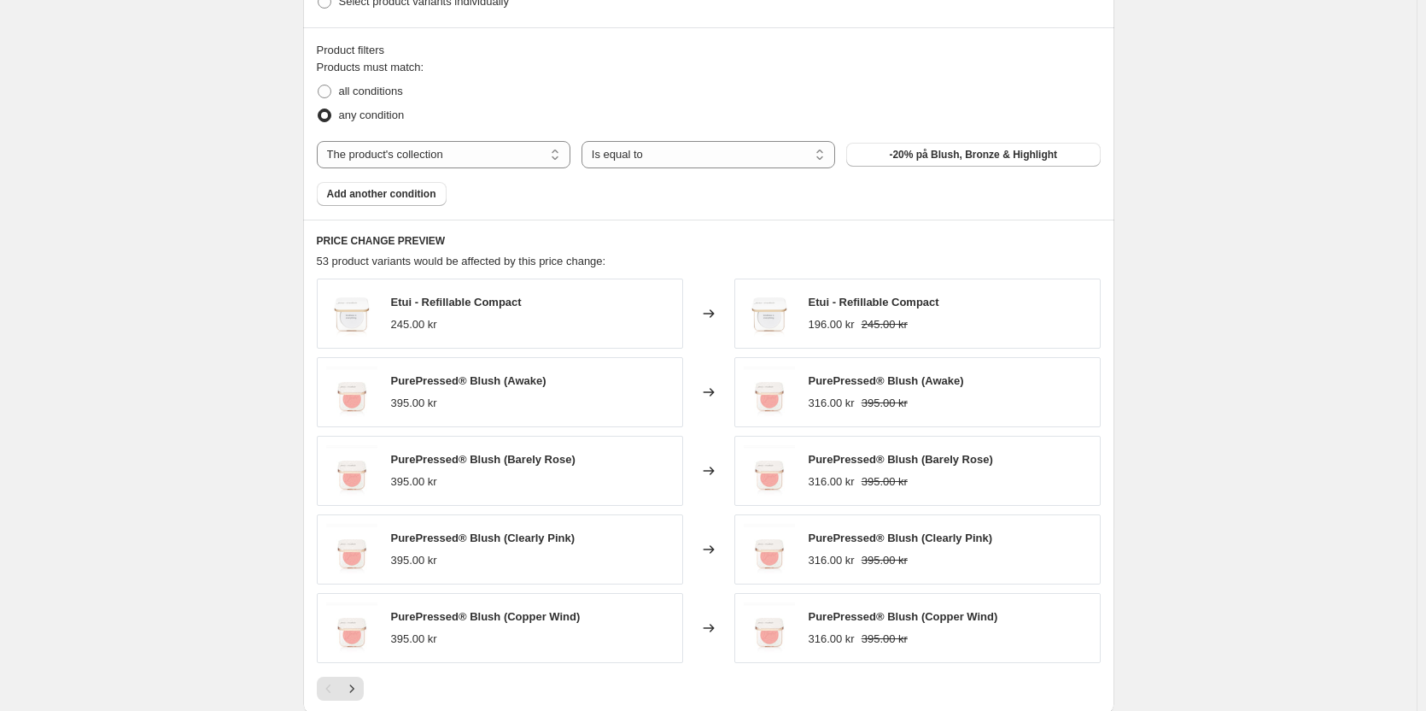
scroll to position [1281, 0]
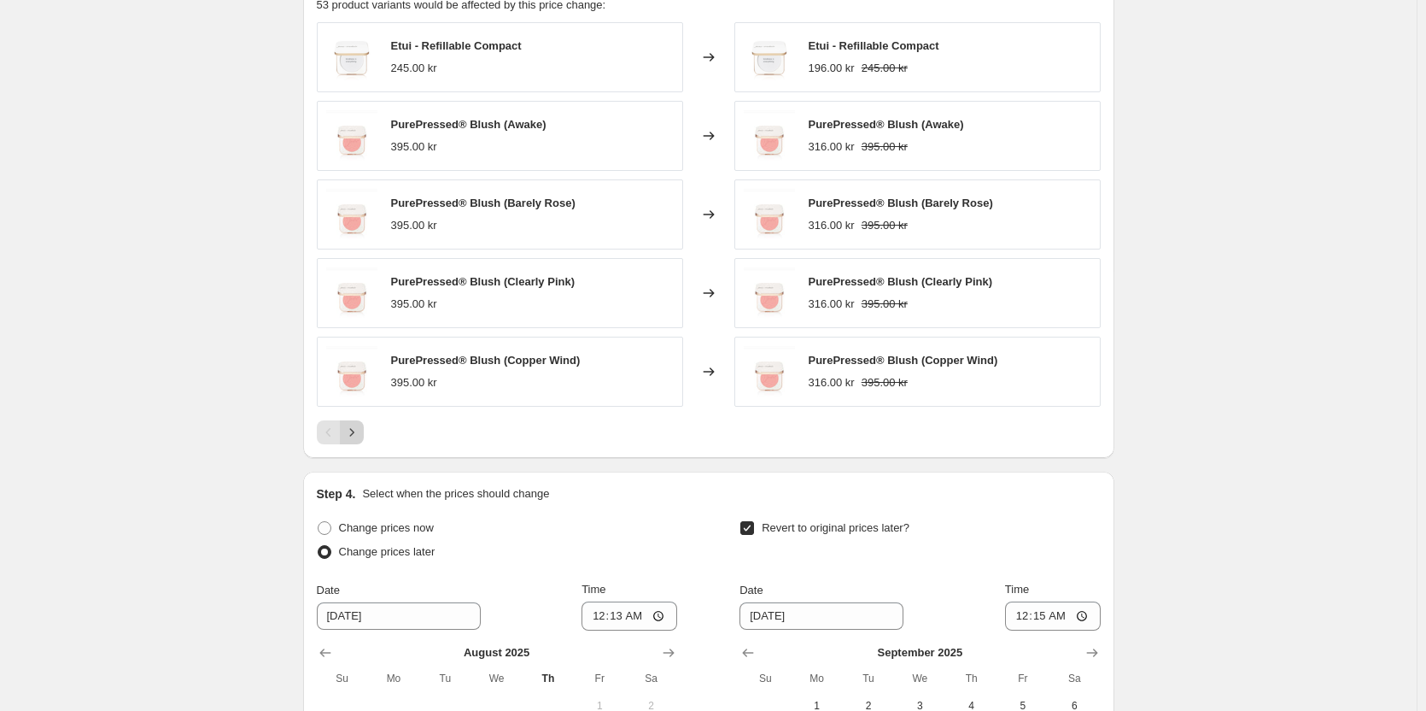
click at [351, 442] on button "Next" at bounding box center [352, 432] width 24 height 24
click at [352, 441] on icon "Next" at bounding box center [351, 432] width 17 height 17
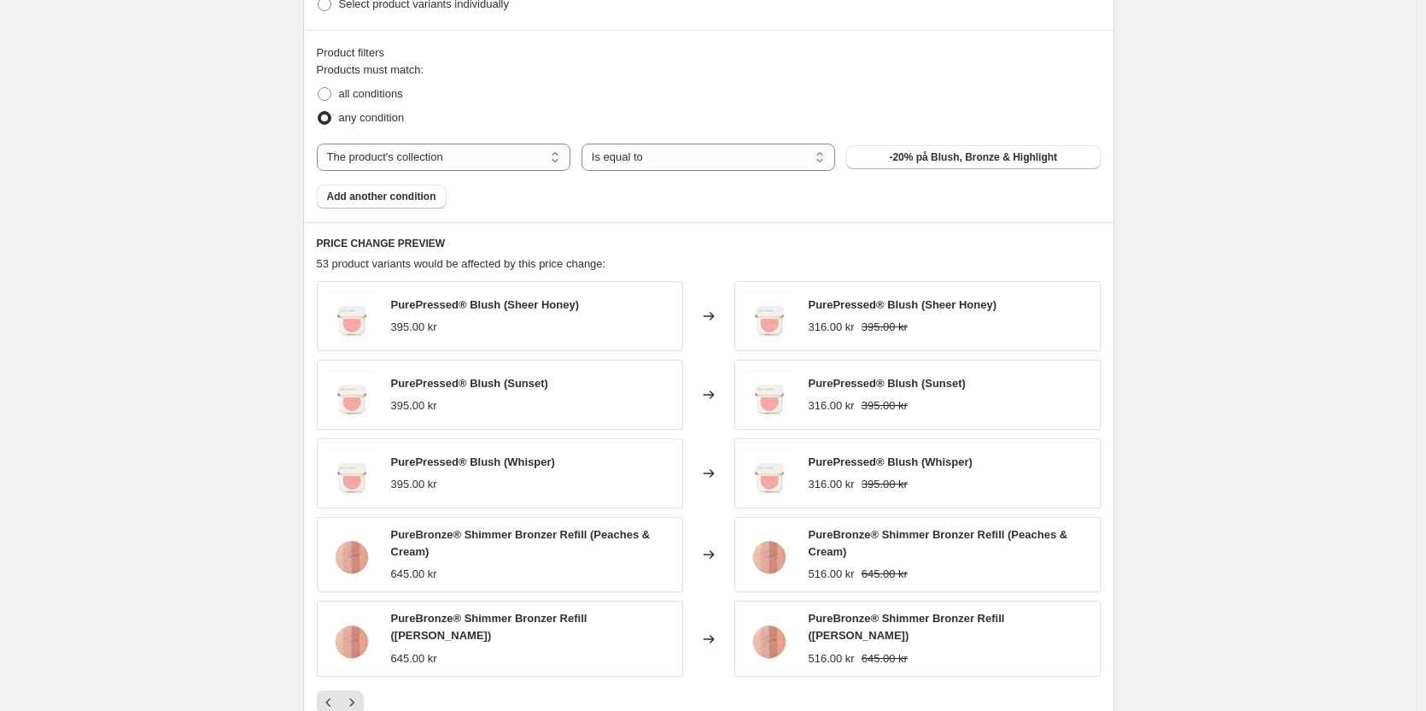
scroll to position [854, 0]
